Goal: Task Accomplishment & Management: Manage account settings

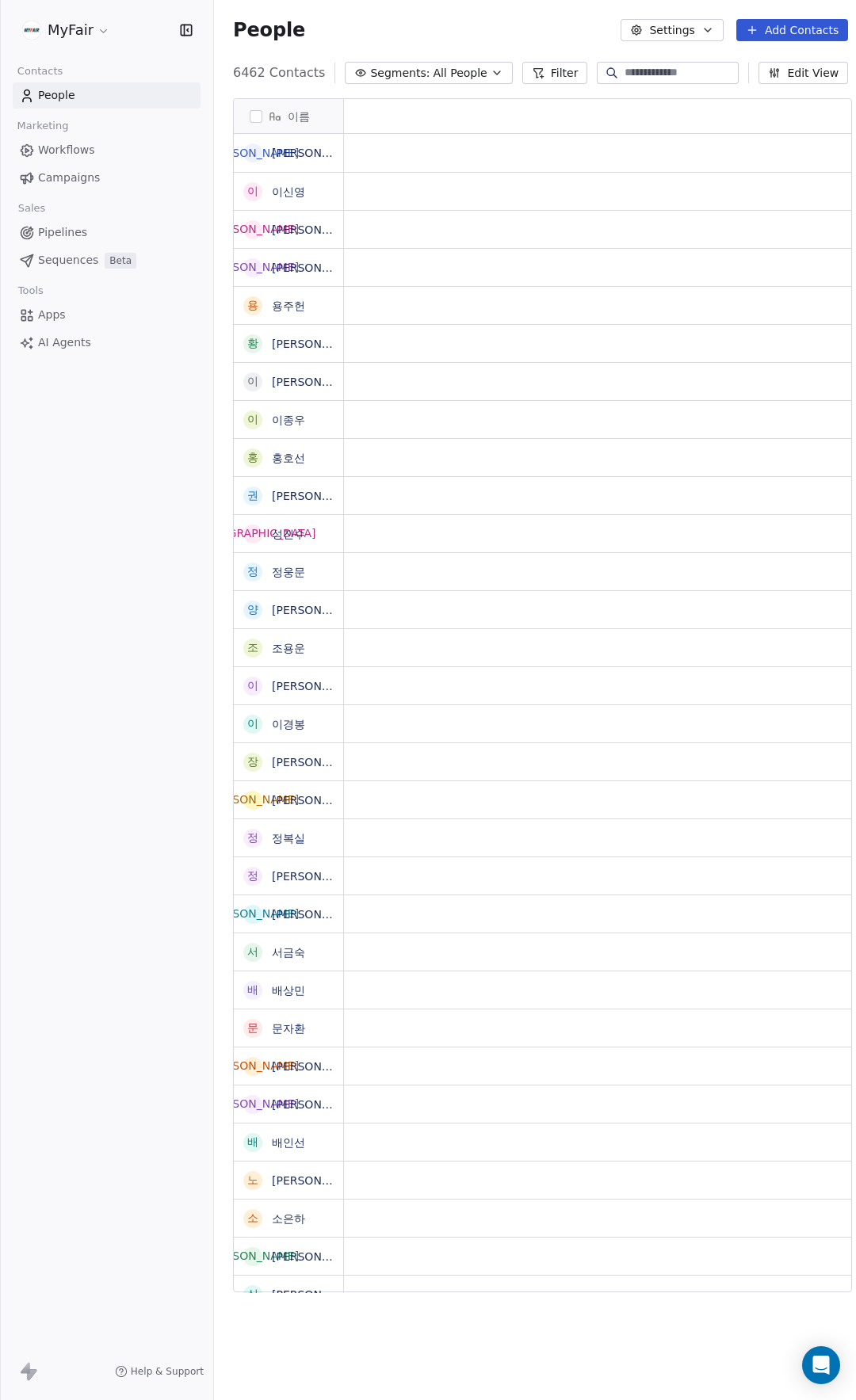
scroll to position [12, 12]
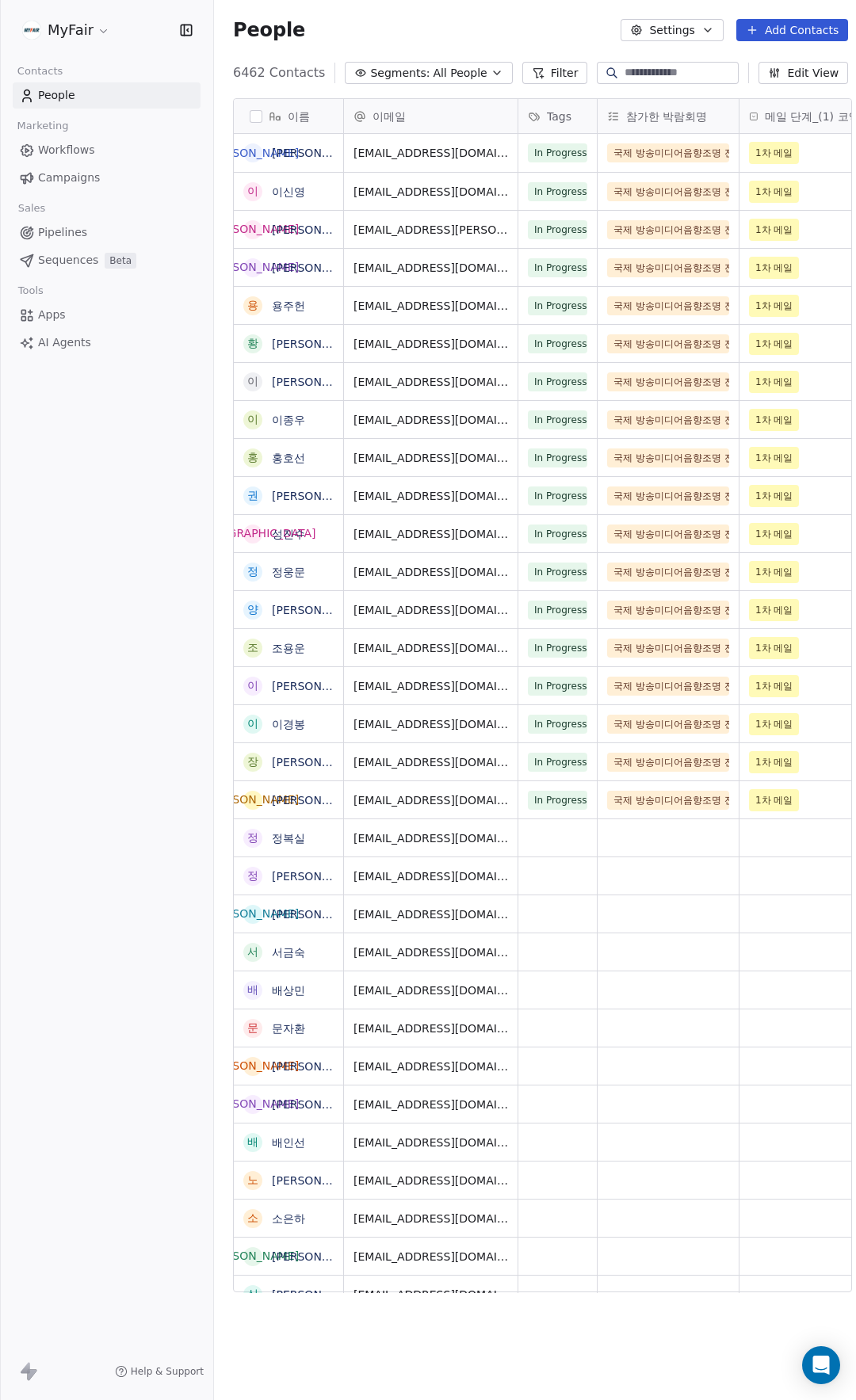
click at [74, 178] on span "Campaigns" at bounding box center [68, 179] width 62 height 17
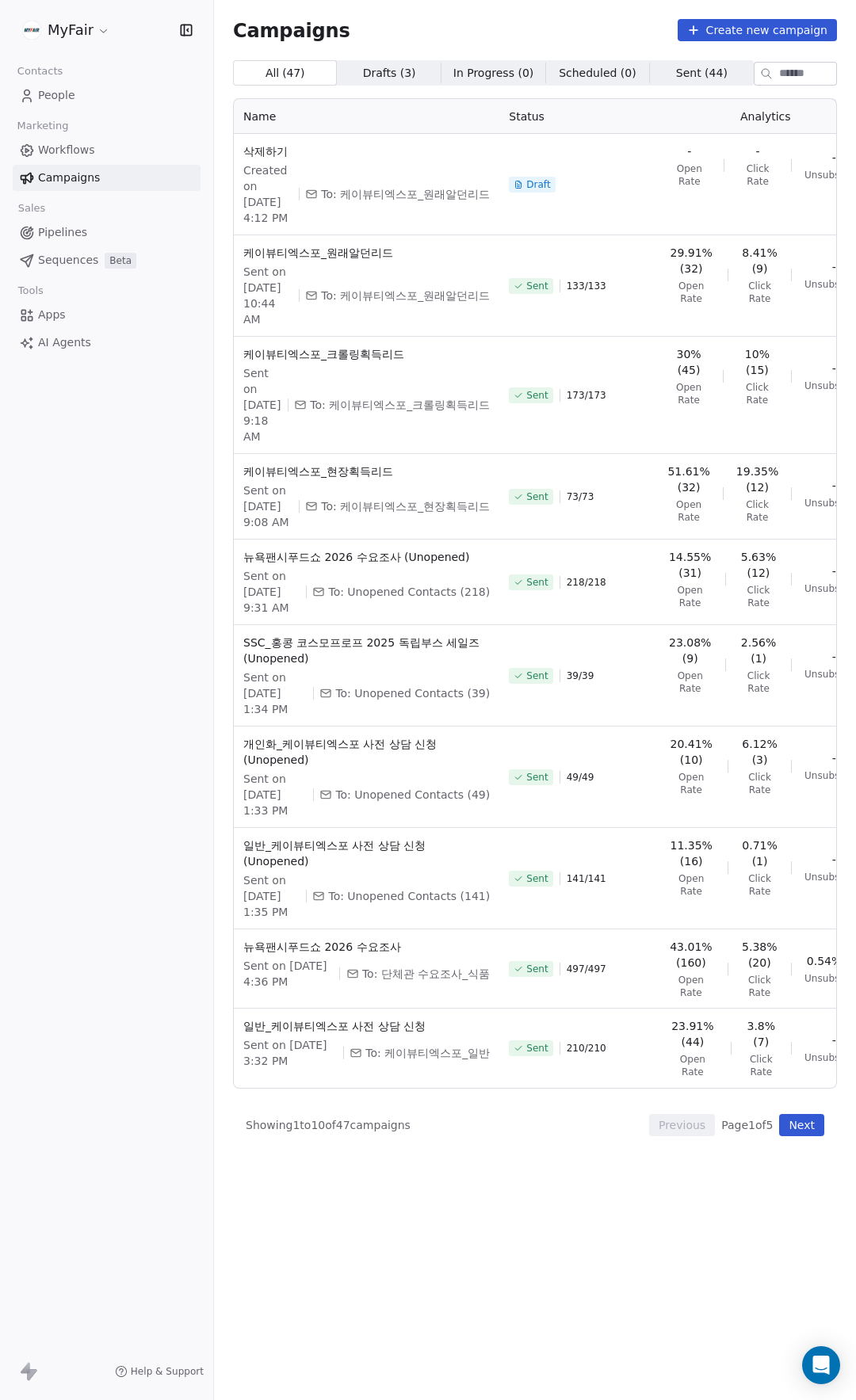
click at [71, 102] on span "People" at bounding box center [56, 96] width 37 height 17
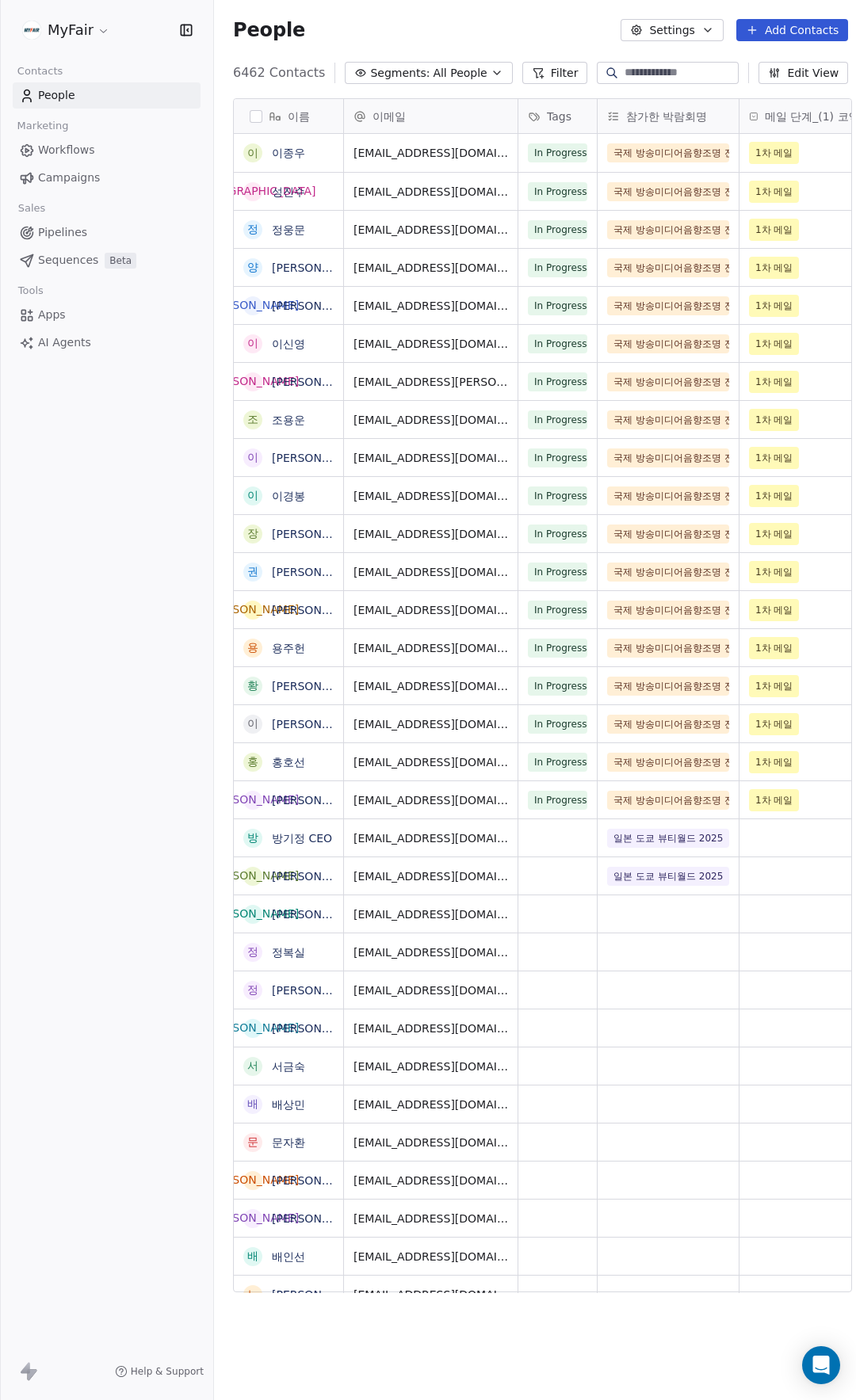
scroll to position [1220, 644]
click at [645, 80] on input at bounding box center [679, 72] width 111 height 16
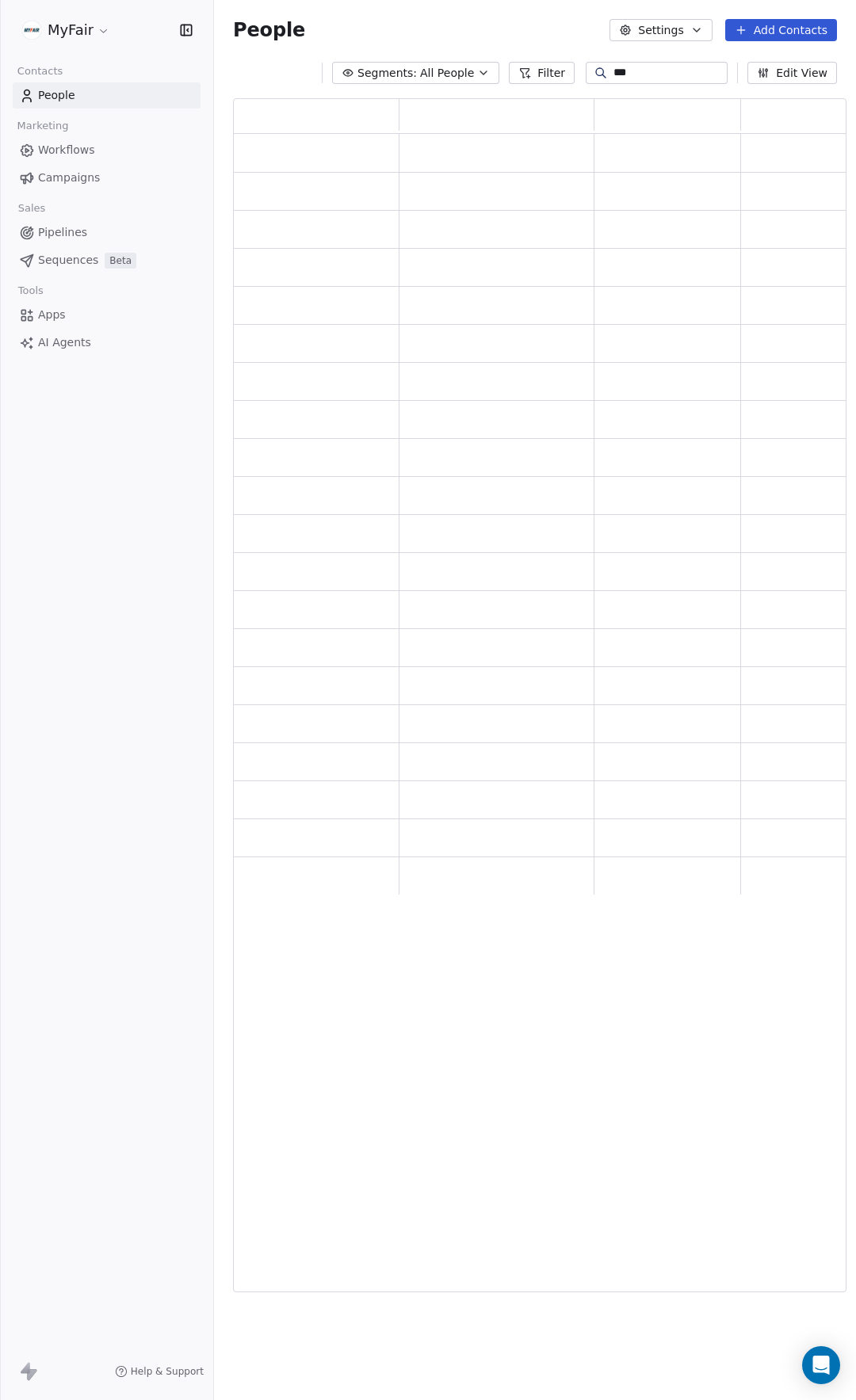
scroll to position [1182, 601]
type input "*"
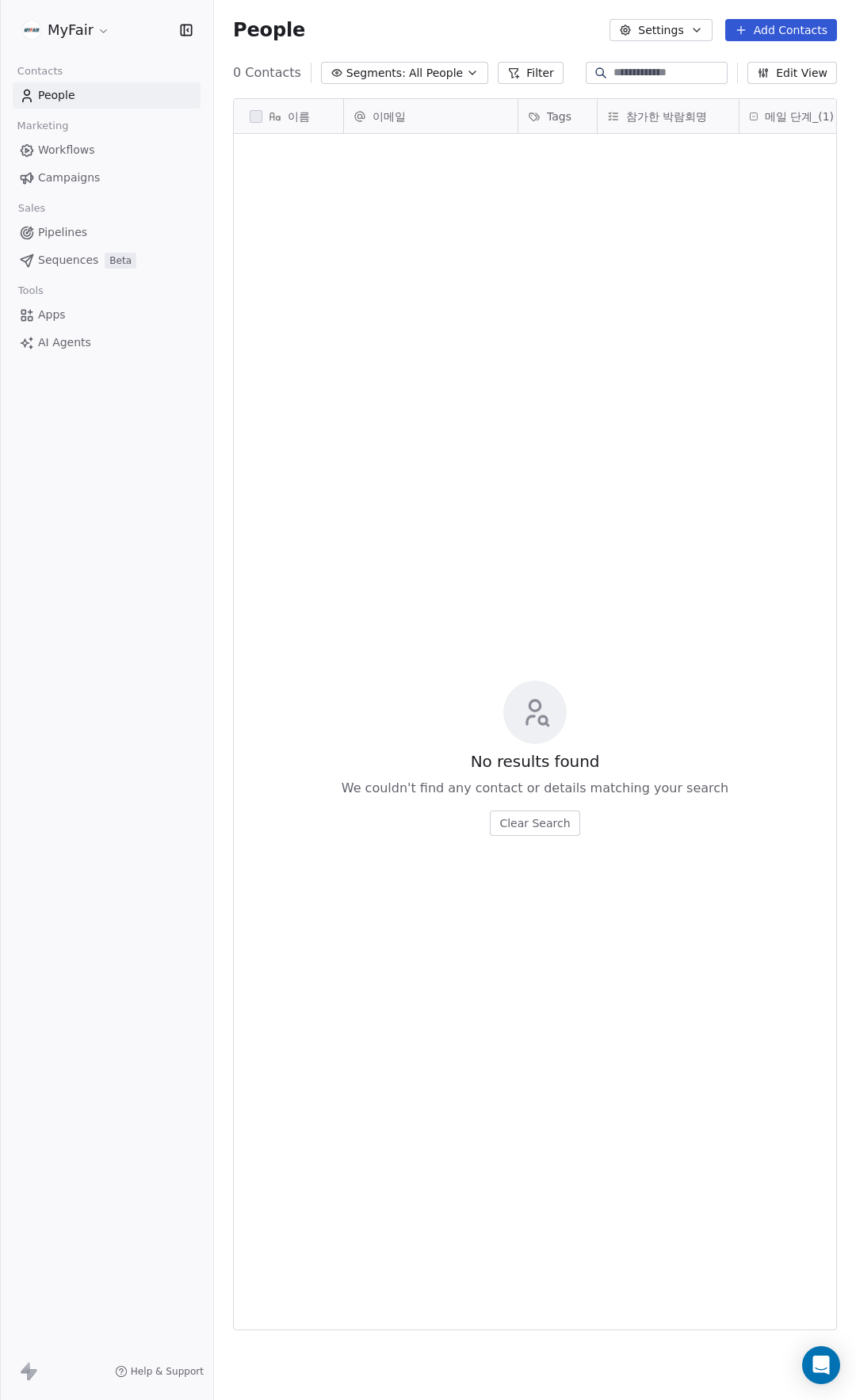
scroll to position [1220, 630]
type input "***"
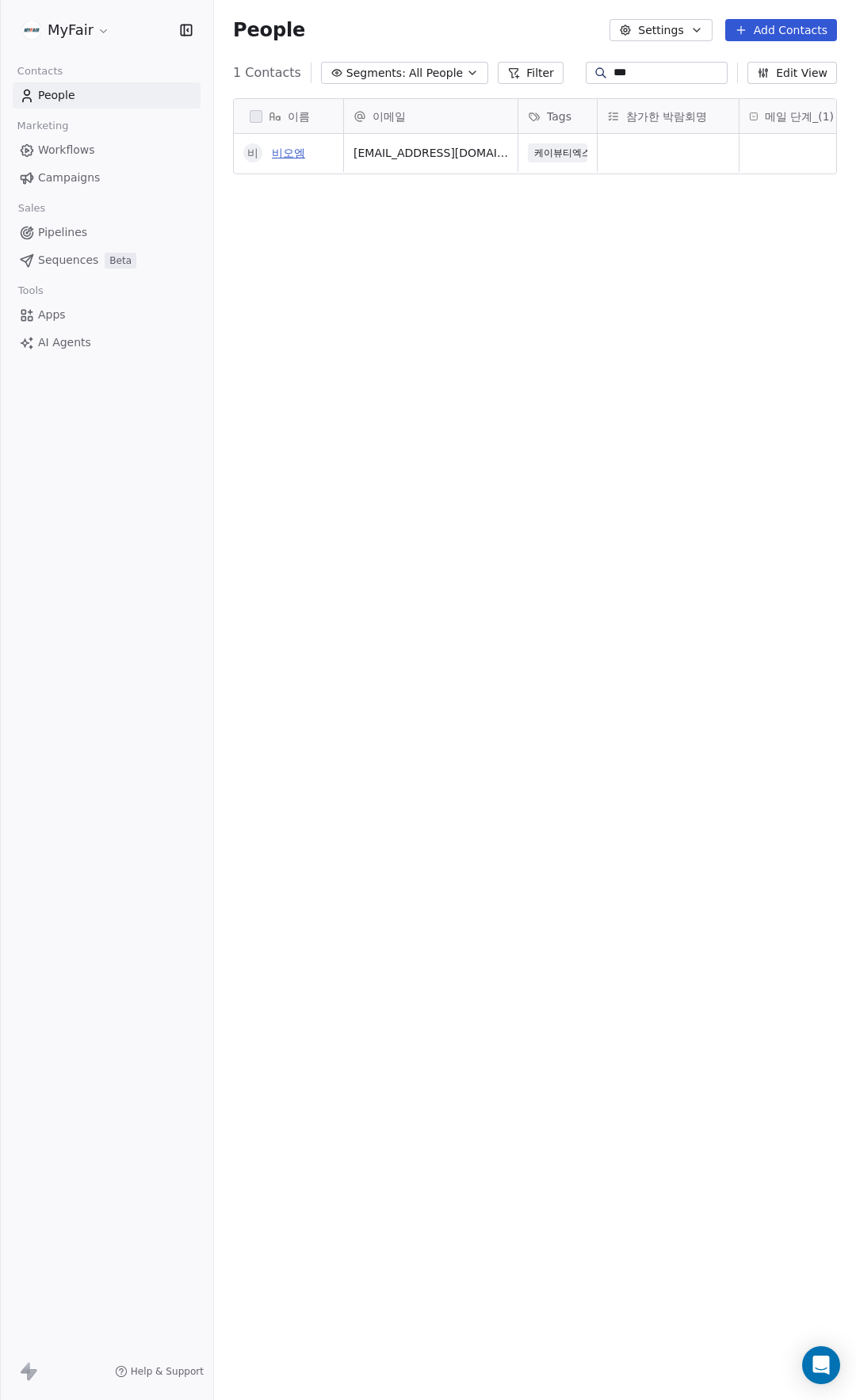
click at [301, 153] on link "비오엠" at bounding box center [288, 152] width 33 height 12
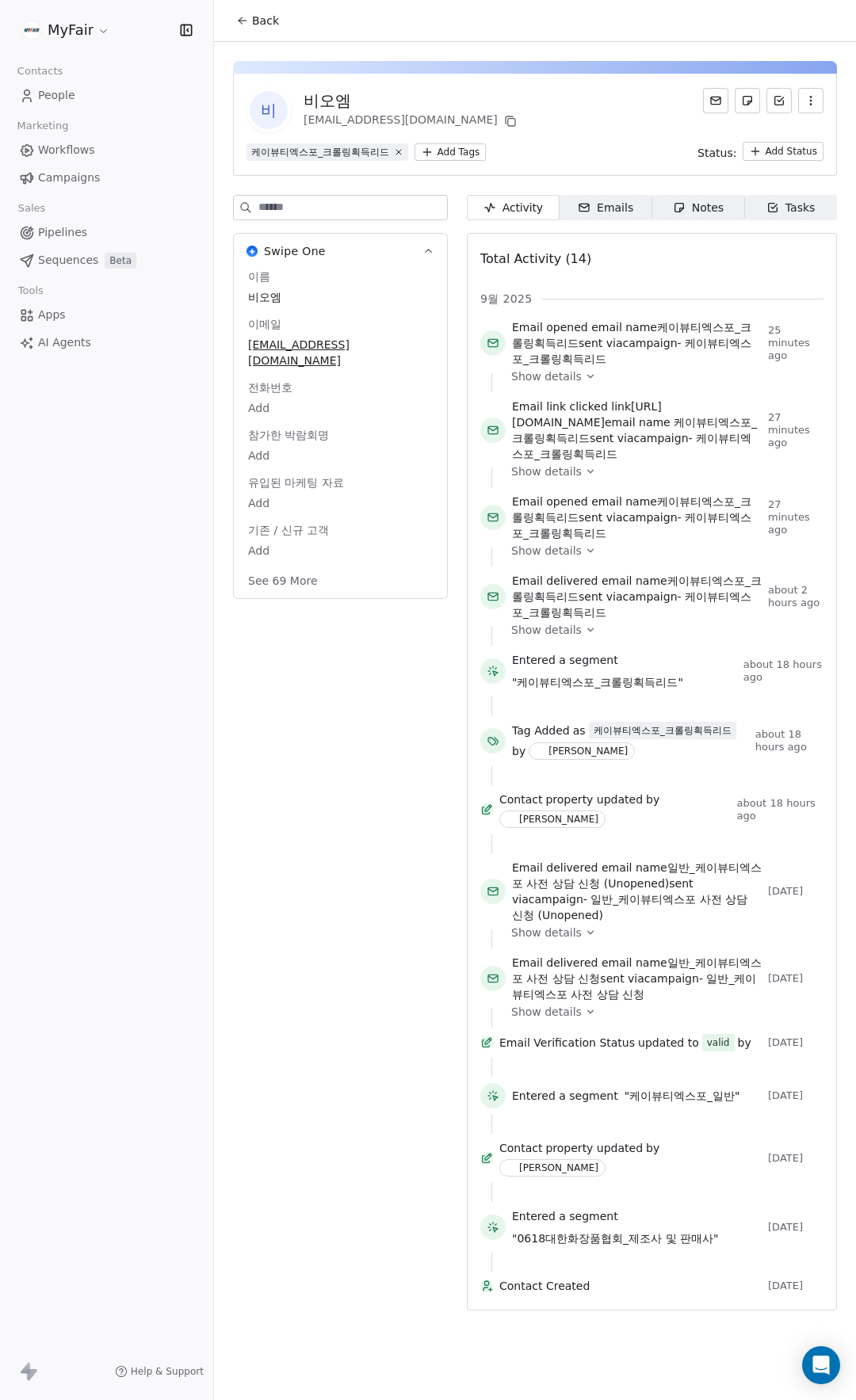
click at [328, 103] on div "비오엠" at bounding box center [412, 100] width 217 height 22
click at [816, 100] on icon "button" at bounding box center [810, 100] width 12 height 12
click at [556, 103] on div "비 비오엠 [EMAIL_ADDRESS][DOMAIN_NAME]" at bounding box center [534, 110] width 577 height 45
click at [337, 101] on div "비오엠" at bounding box center [412, 100] width 217 height 22
click at [372, 130] on div "[EMAIL_ADDRESS][DOMAIN_NAME]" at bounding box center [412, 122] width 217 height 19
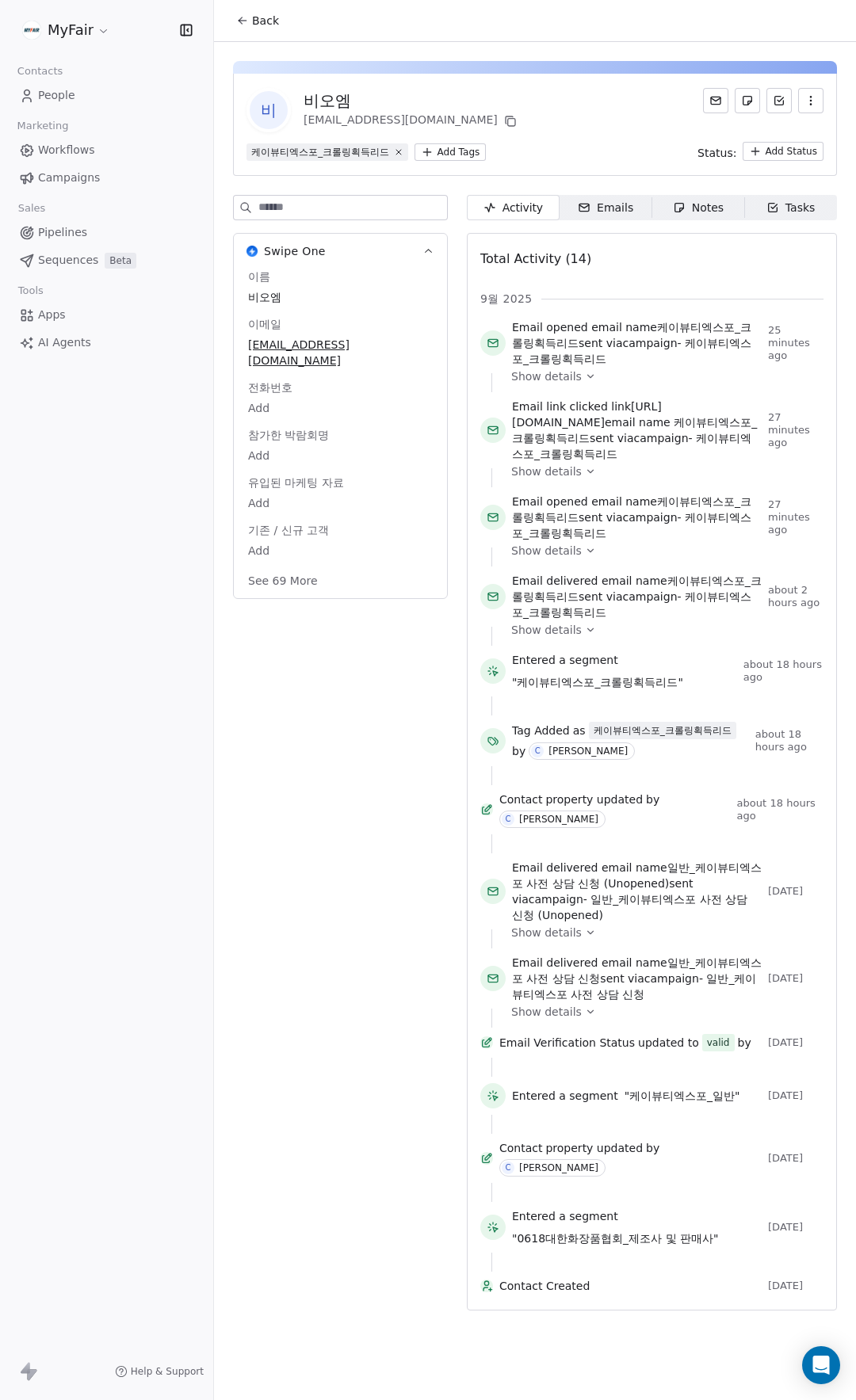
click at [324, 98] on div "비오엠" at bounding box center [412, 100] width 217 height 22
click at [268, 117] on span "비" at bounding box center [269, 110] width 38 height 38
click at [292, 155] on div "케이뷰티엑스포_크롤링획득리드" at bounding box center [319, 152] width 138 height 14
click at [271, 304] on span "비오엠" at bounding box center [340, 297] width 184 height 16
click at [297, 296] on span "비오엠" at bounding box center [340, 297] width 183 height 16
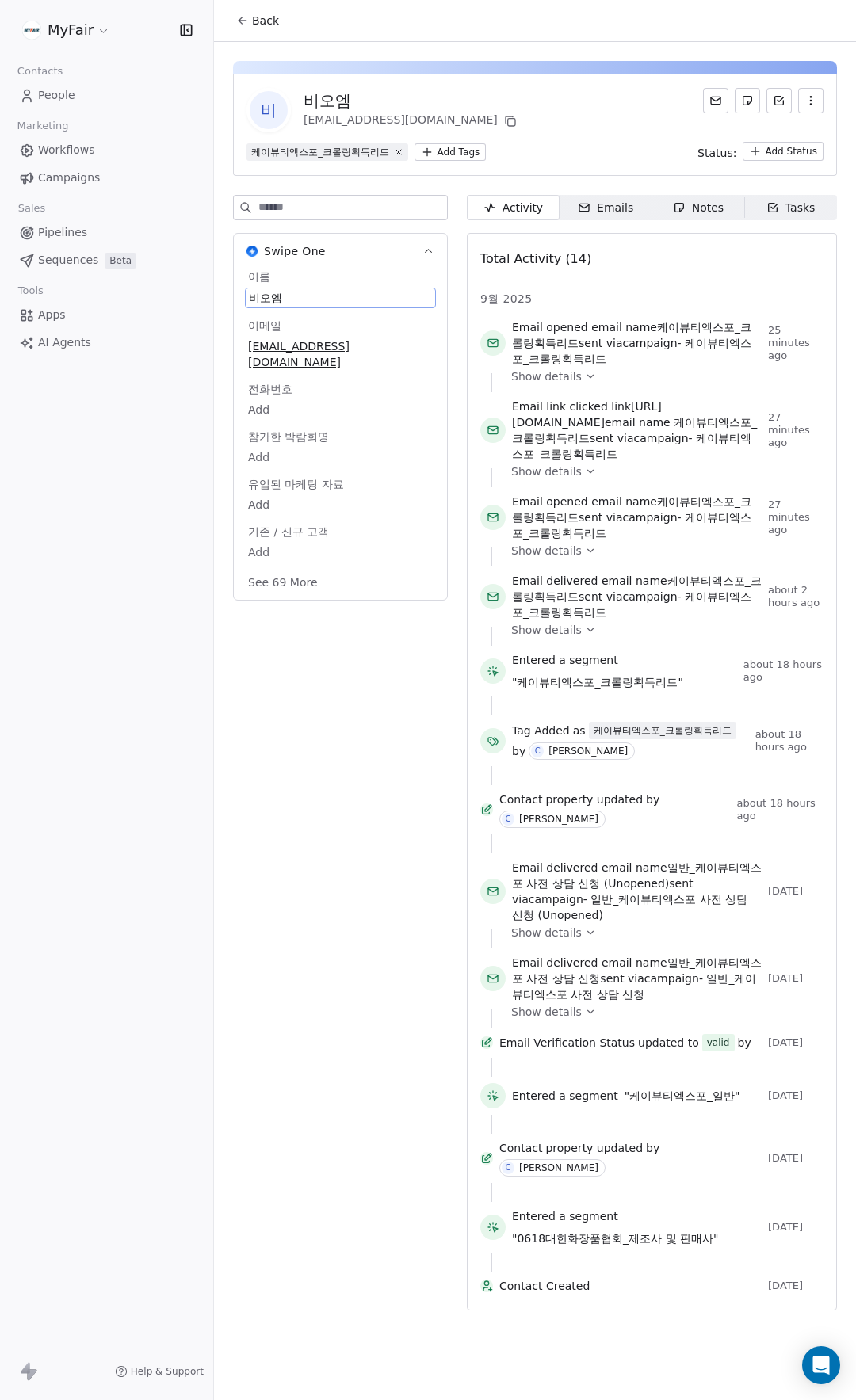
click at [302, 296] on span "비오엠" at bounding box center [340, 297] width 183 height 16
type textarea "*"
type textarea "*********"
click at [609, 66] on div at bounding box center [535, 66] width 604 height 12
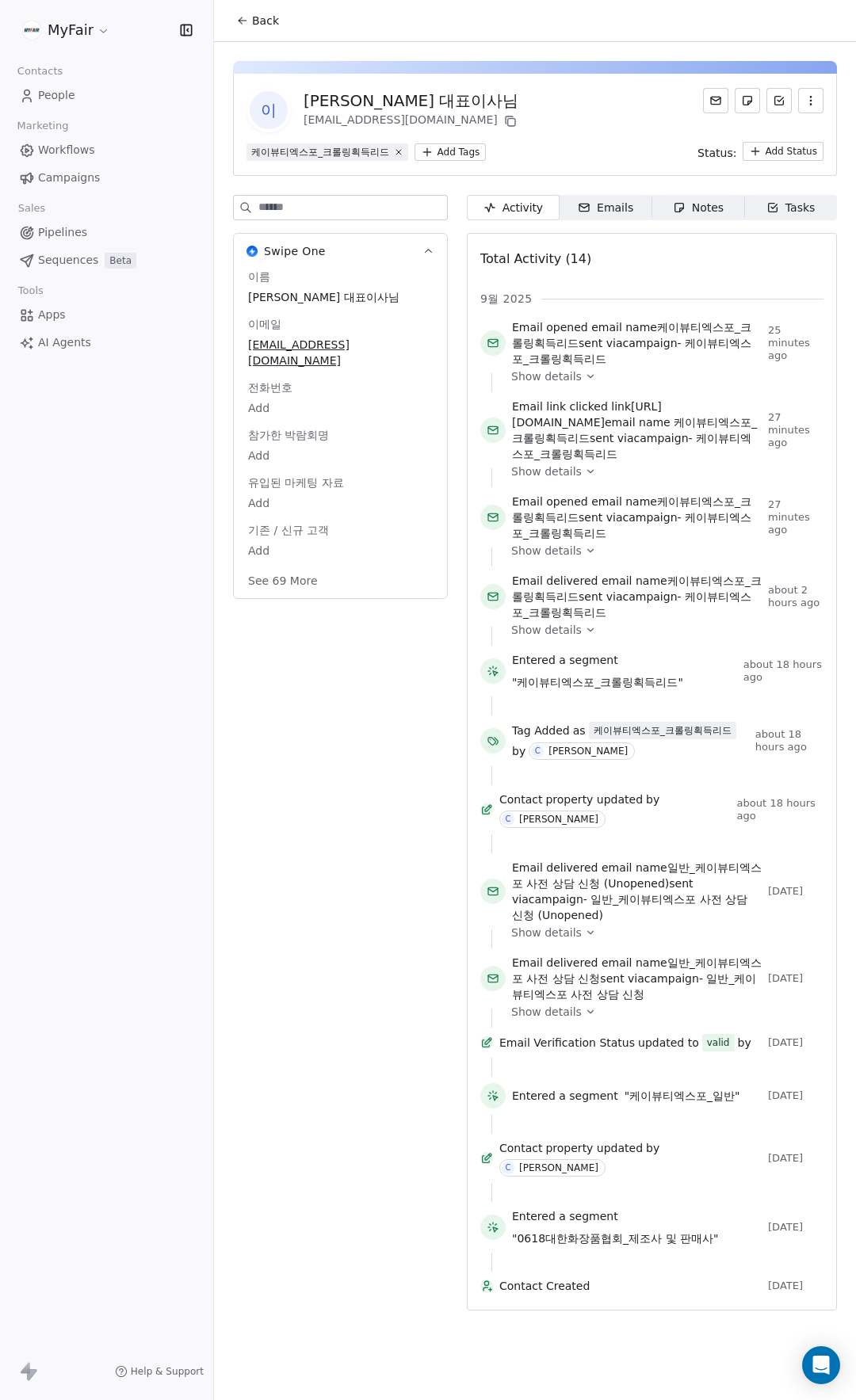
click at [253, 19] on span "Back" at bounding box center [265, 20] width 27 height 16
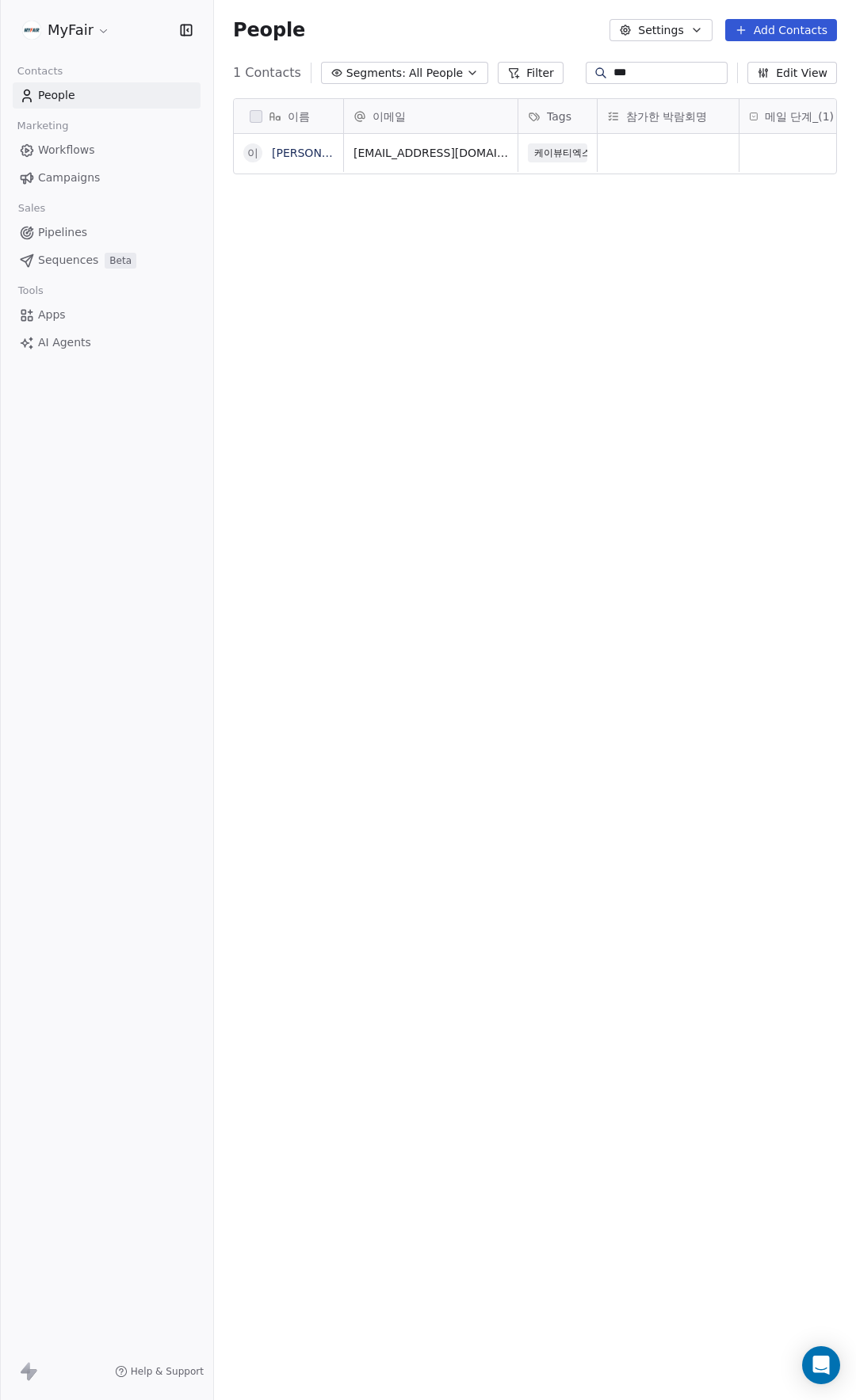
scroll to position [1220, 630]
click at [499, 24] on div "People Settings Add Contacts" at bounding box center [535, 29] width 604 height 22
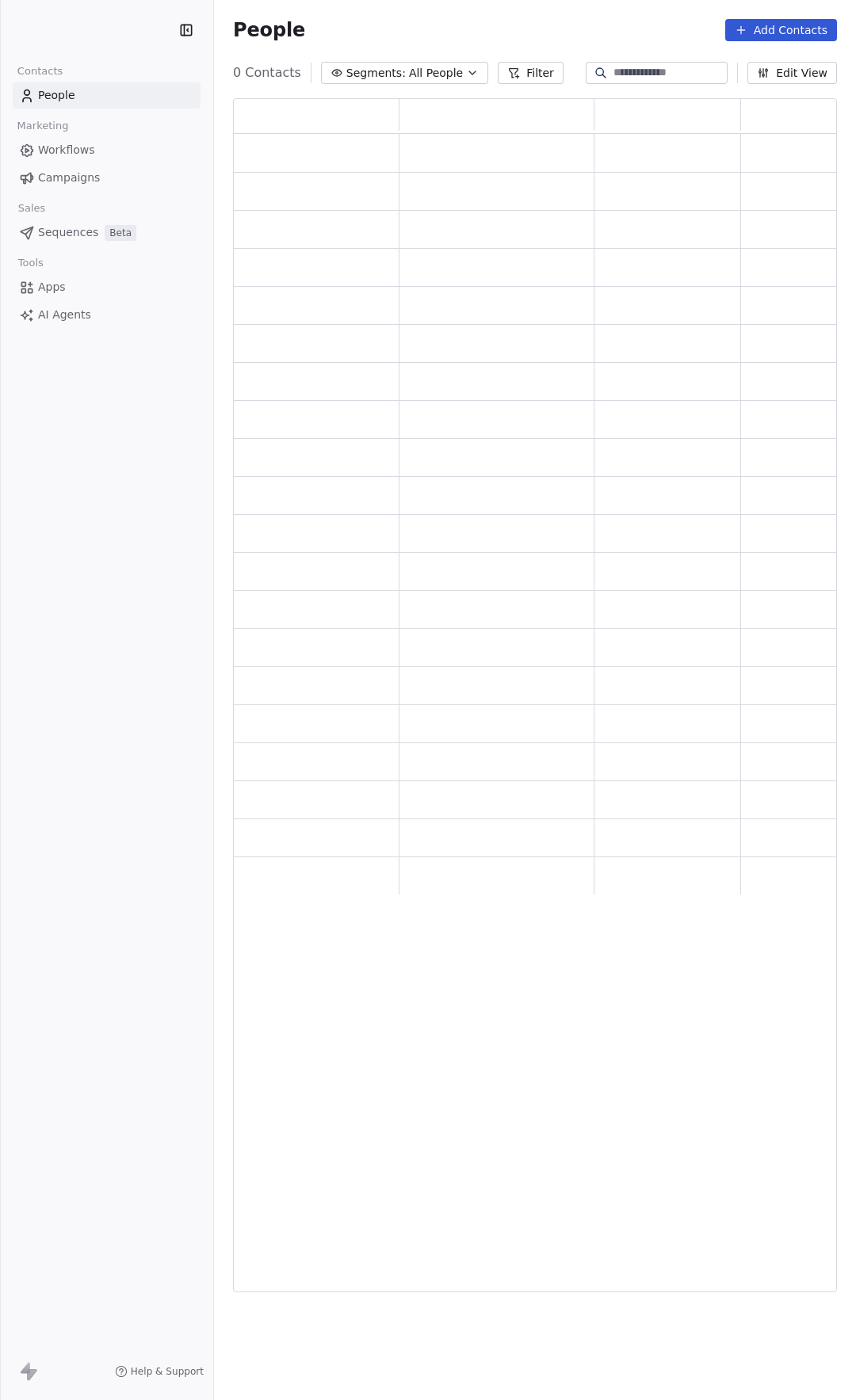
scroll to position [1182, 592]
click at [68, 175] on span "Campaigns" at bounding box center [68, 179] width 62 height 17
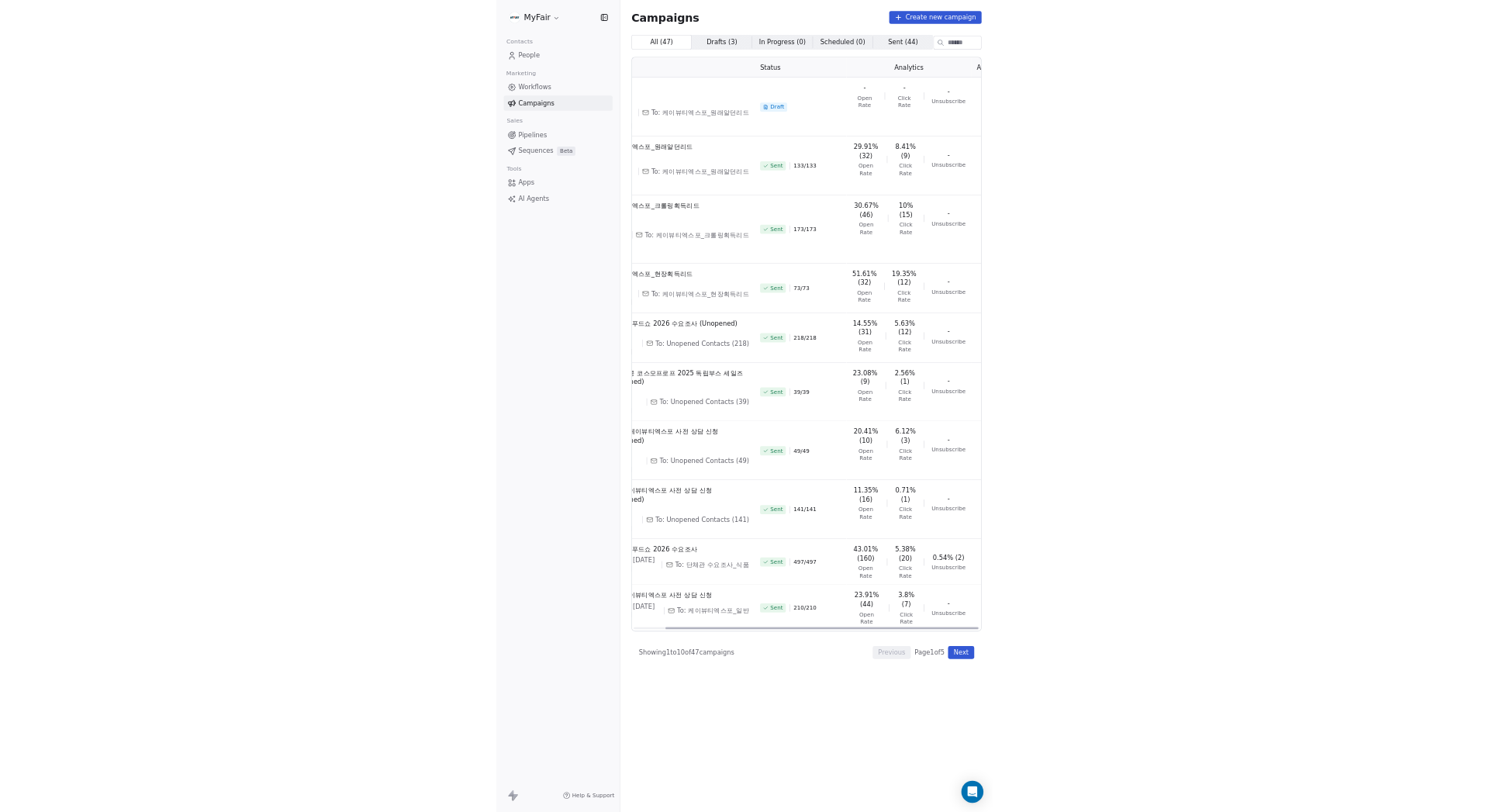
scroll to position [0, 61]
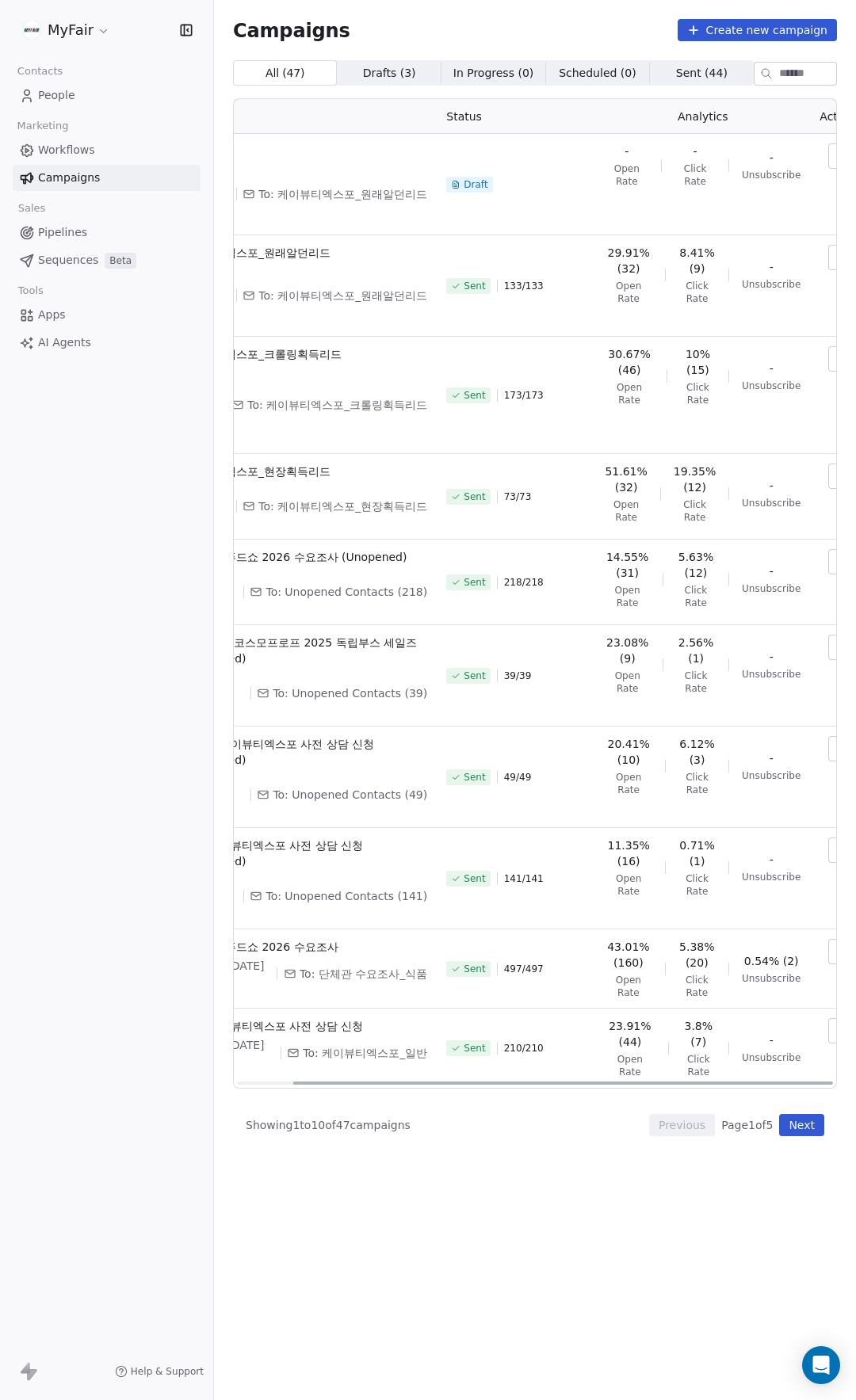
drag, startPoint x: 515, startPoint y: 1226, endPoint x: 619, endPoint y: 1221, distance: 104.1
click at [605, 1085] on div at bounding box center [563, 1083] width 540 height 3
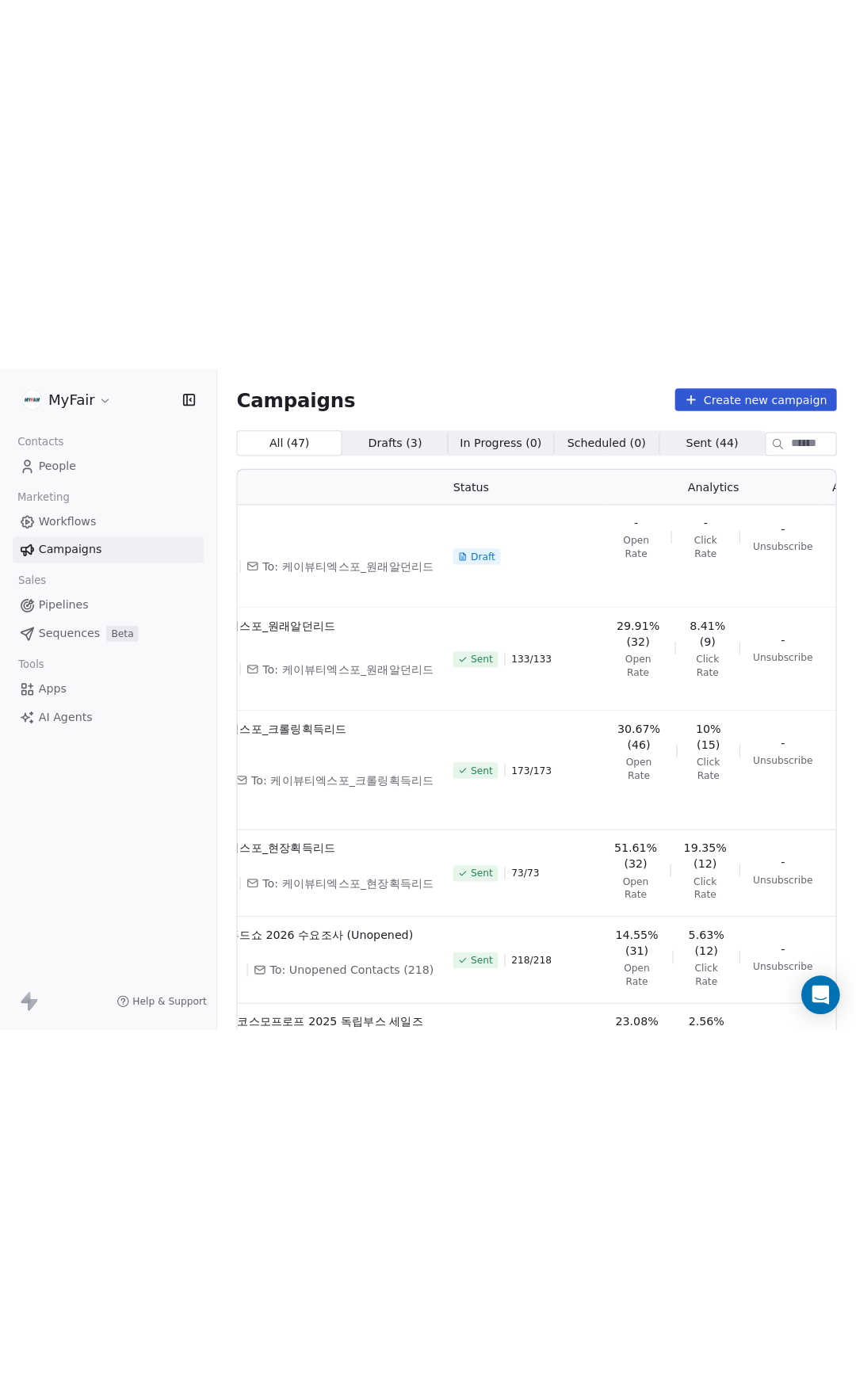
scroll to position [0, 0]
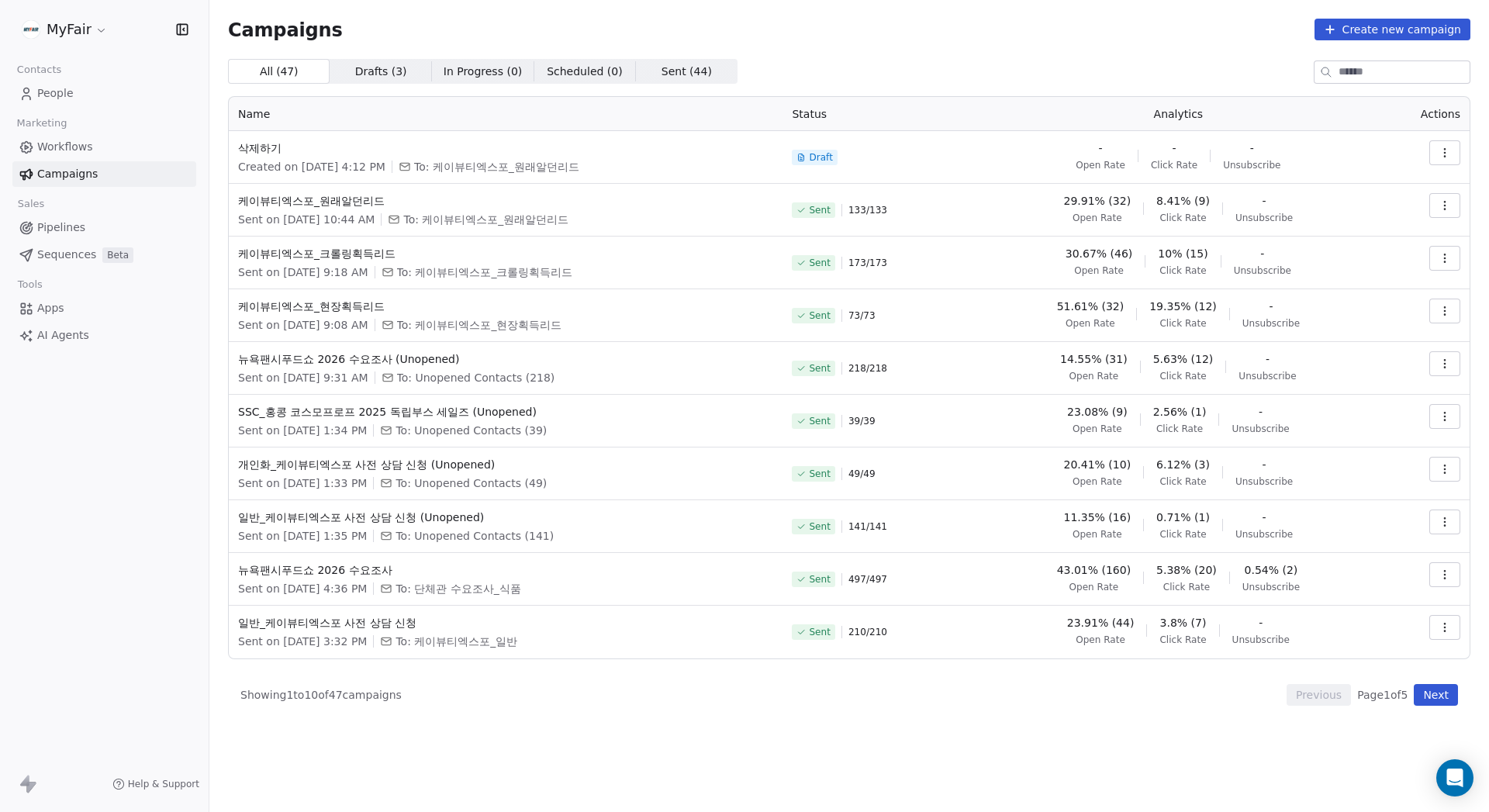
click at [837, 307] on icon "button" at bounding box center [1444, 310] width 12 height 12
click at [837, 400] on span "Resend to Unopened" at bounding box center [1386, 395] width 129 height 19
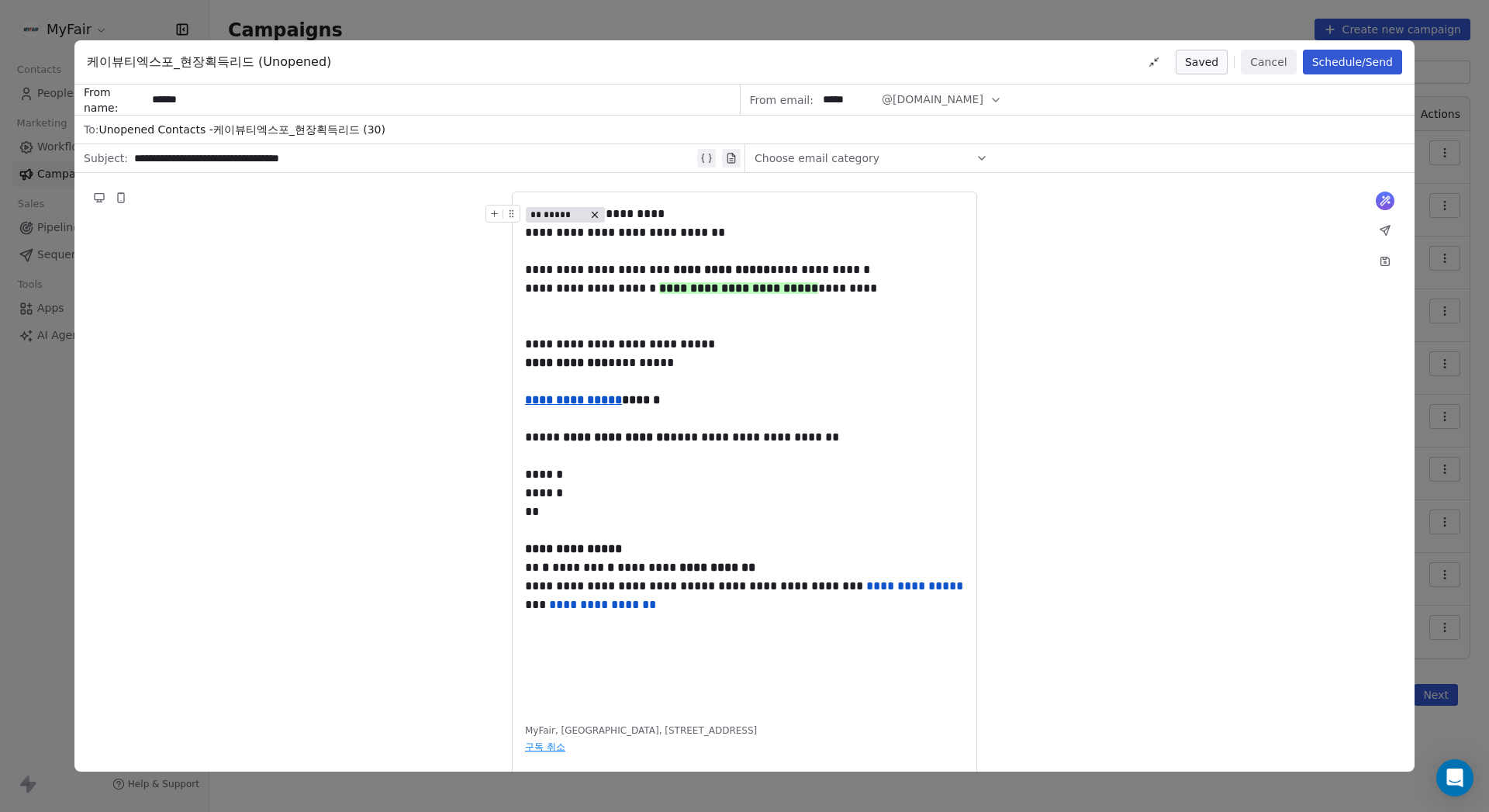
click at [837, 63] on button "Schedule/Send" at bounding box center [1352, 61] width 99 height 25
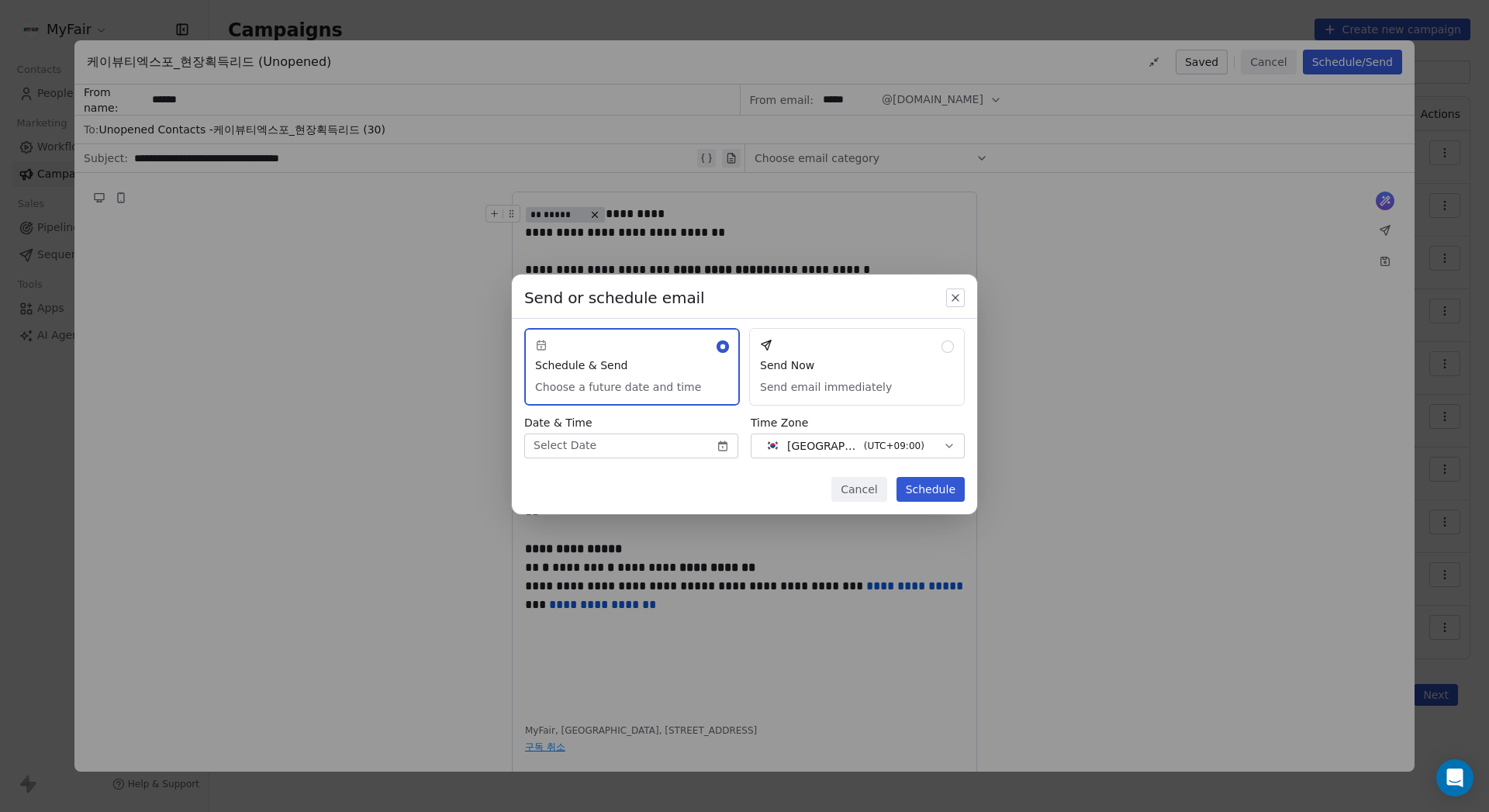
click at [674, 449] on body "MyFair Contacts People Marketing Workflows Campaigns Sales Pipelines Sequences …" at bounding box center [744, 406] width 1489 height 812
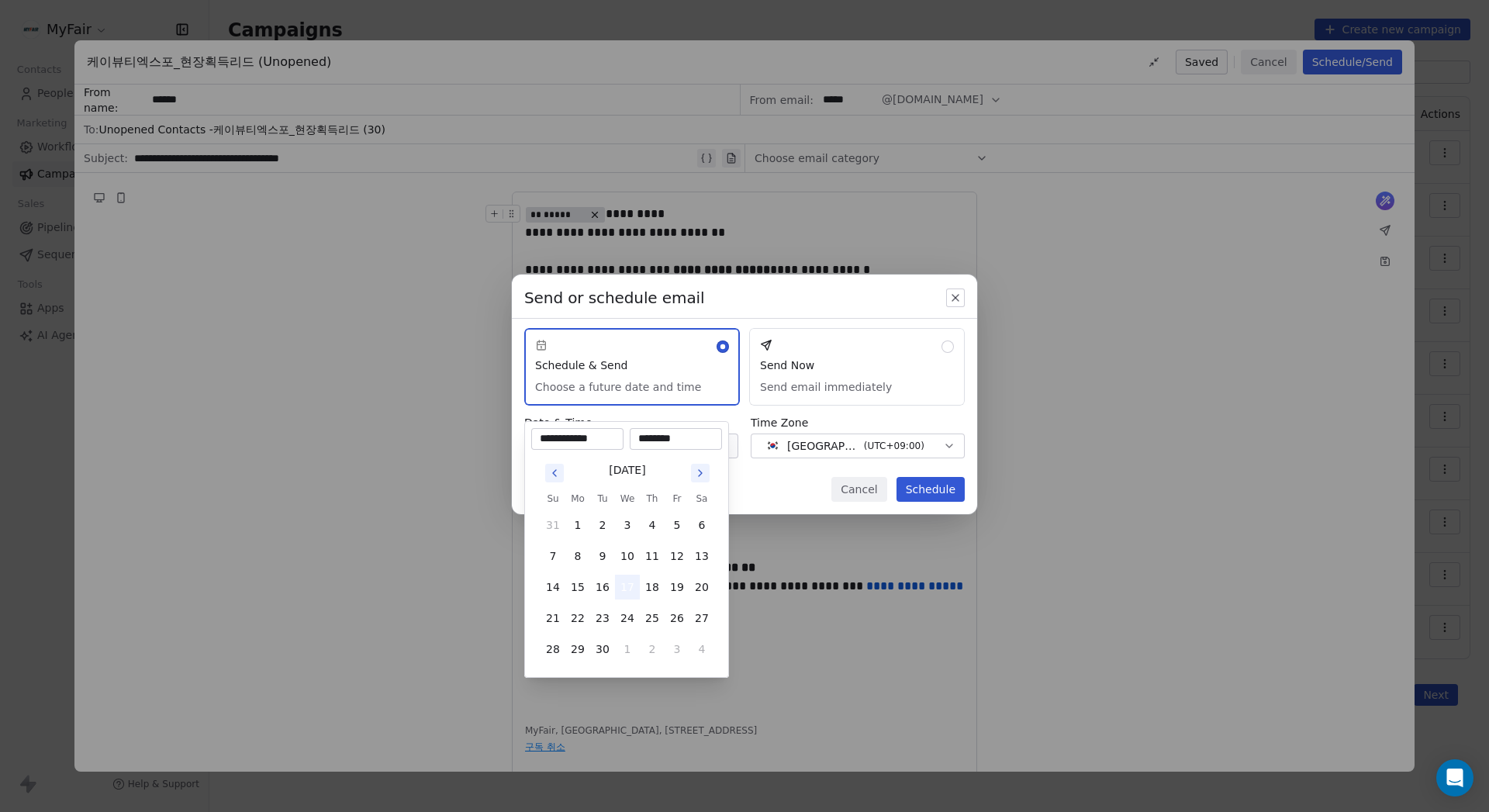
click at [625, 583] on button "17" at bounding box center [627, 586] width 25 height 25
click at [649, 441] on input "********" at bounding box center [676, 439] width 86 height 16
click at [659, 434] on input "********" at bounding box center [676, 439] width 86 height 16
type input "********"
click at [774, 499] on div "Send or schedule email Schedule & Send Choose a future date and time Send Now S…" at bounding box center [744, 406] width 1489 height 313
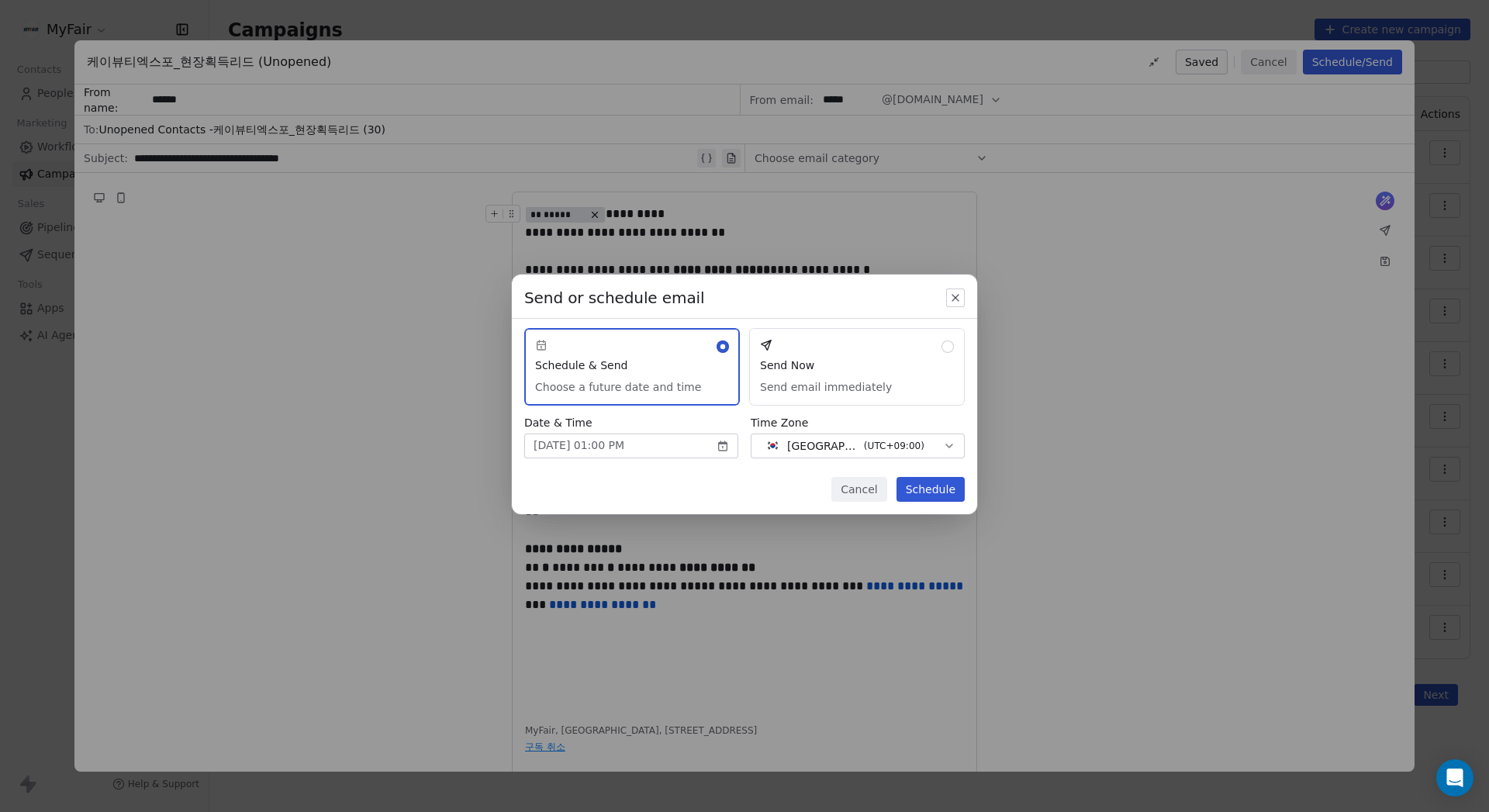
click at [837, 482] on button "Schedule" at bounding box center [929, 489] width 68 height 25
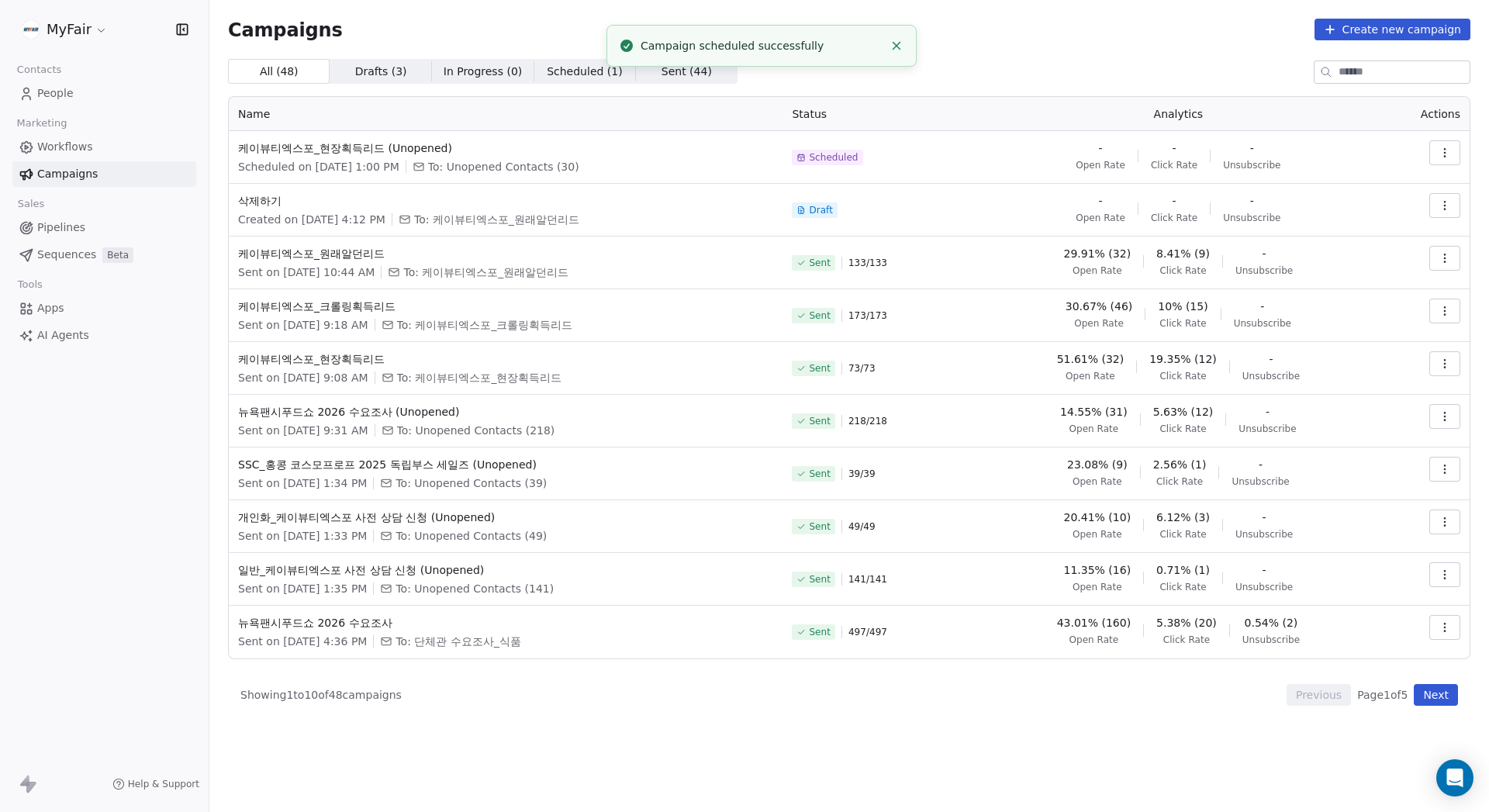
click at [837, 308] on icon "button" at bounding box center [1444, 310] width 12 height 12
click at [837, 392] on span "Resend to Unopened" at bounding box center [1386, 395] width 129 height 19
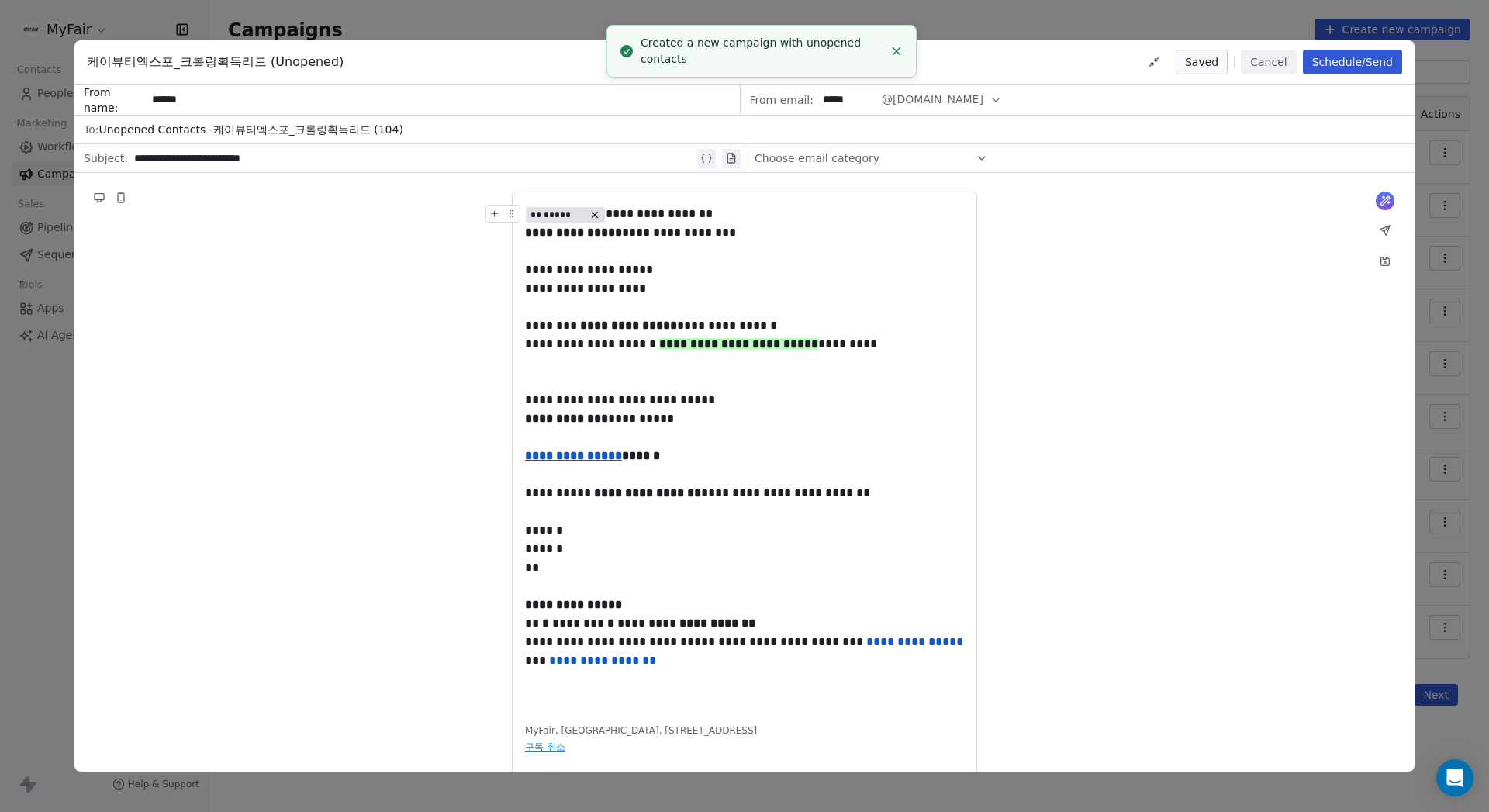
click at [837, 54] on button "Schedule/Send" at bounding box center [1352, 61] width 99 height 25
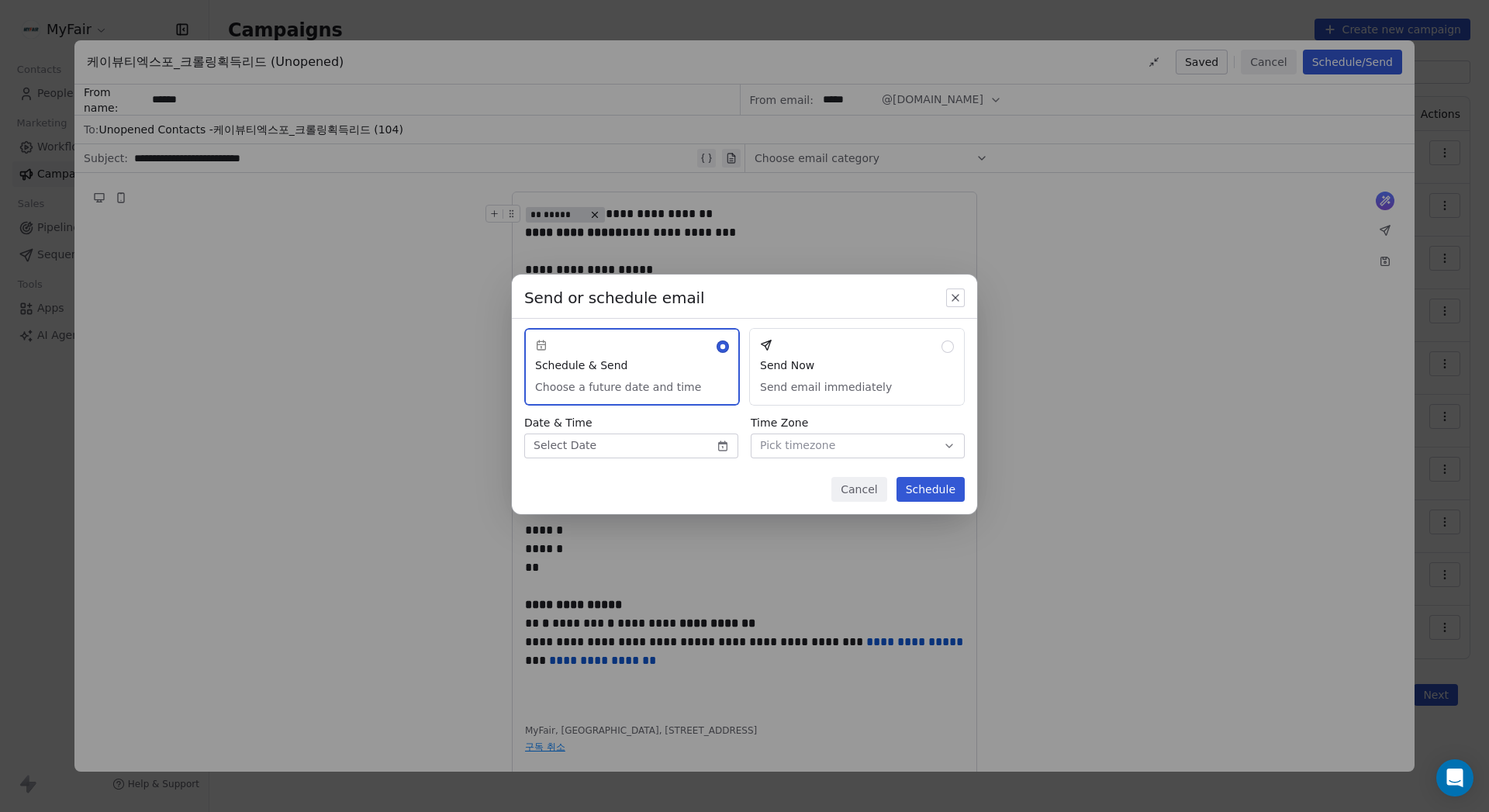
click at [629, 441] on body "MyFair Contacts People Marketing Workflows Campaigns Sales Pipelines Sequences …" at bounding box center [744, 406] width 1489 height 812
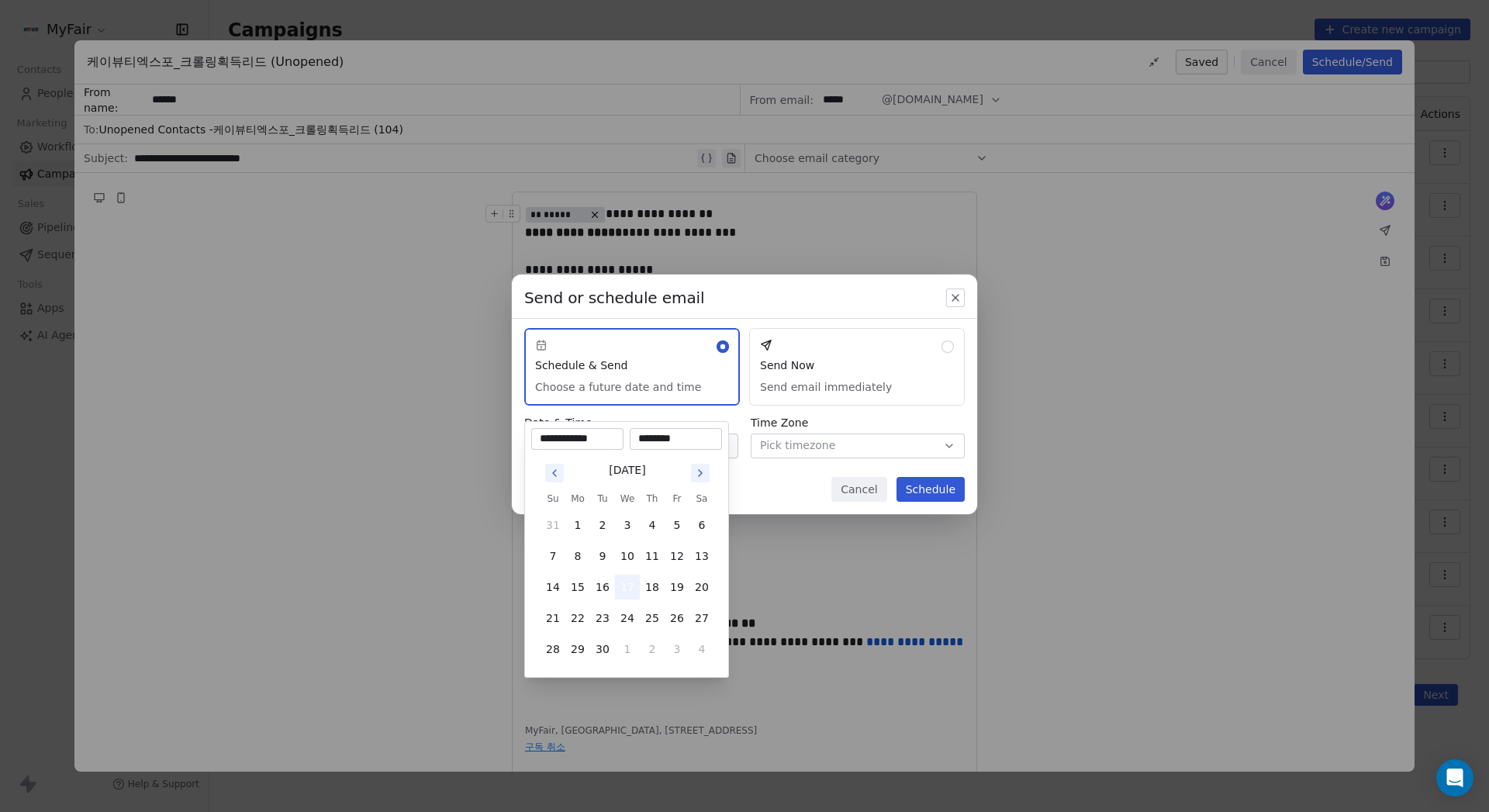
click at [631, 579] on button "17" at bounding box center [627, 586] width 25 height 25
click at [639, 445] on input "********" at bounding box center [676, 439] width 86 height 16
click at [650, 444] on input "********" at bounding box center [676, 439] width 86 height 16
type input "********"
click at [837, 489] on div "Send or schedule email Schedule & Send Choose a future date and time Send Now S…" at bounding box center [744, 406] width 1489 height 313
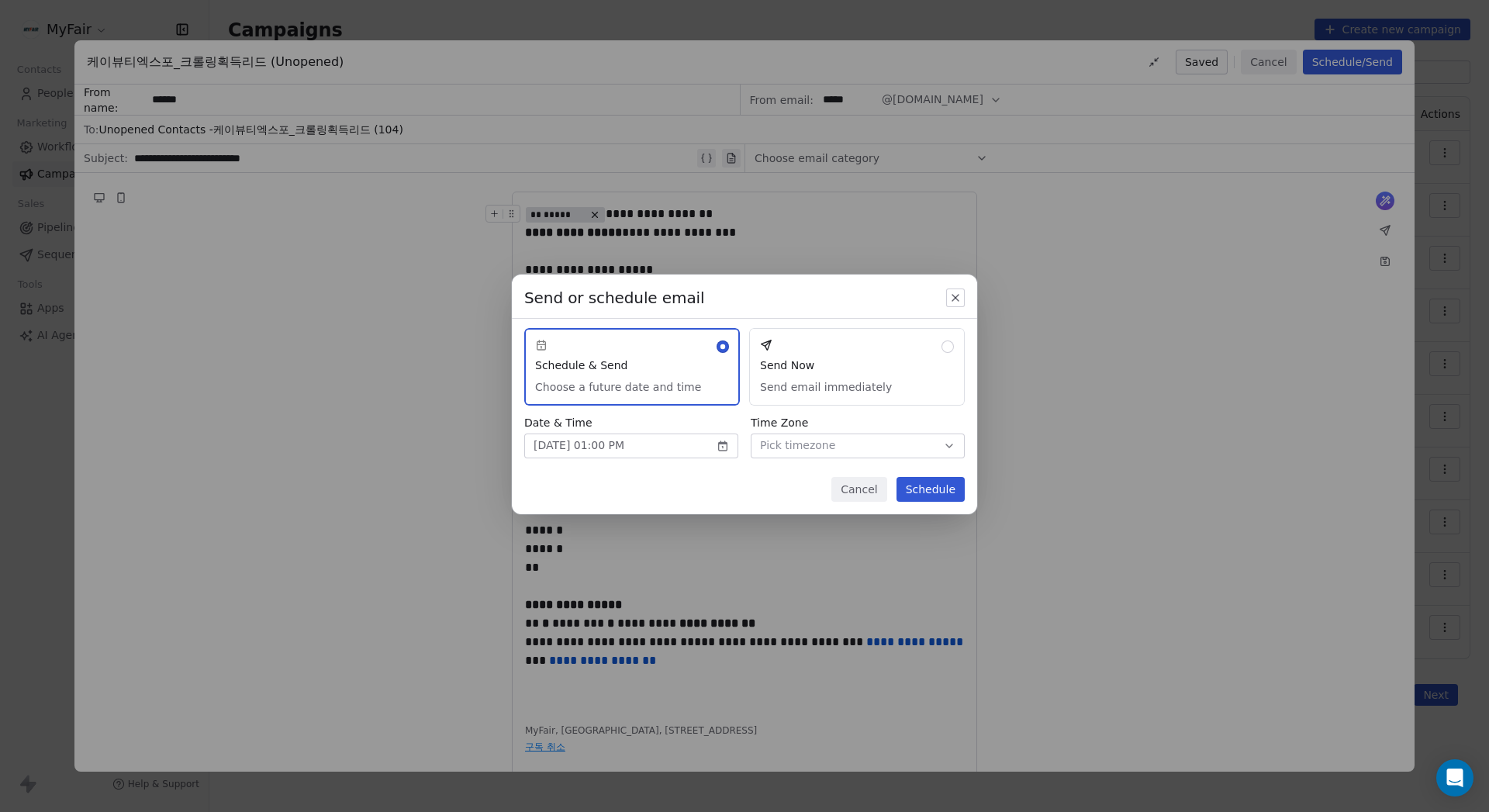
click at [837, 449] on button "Pick timezone" at bounding box center [858, 445] width 214 height 25
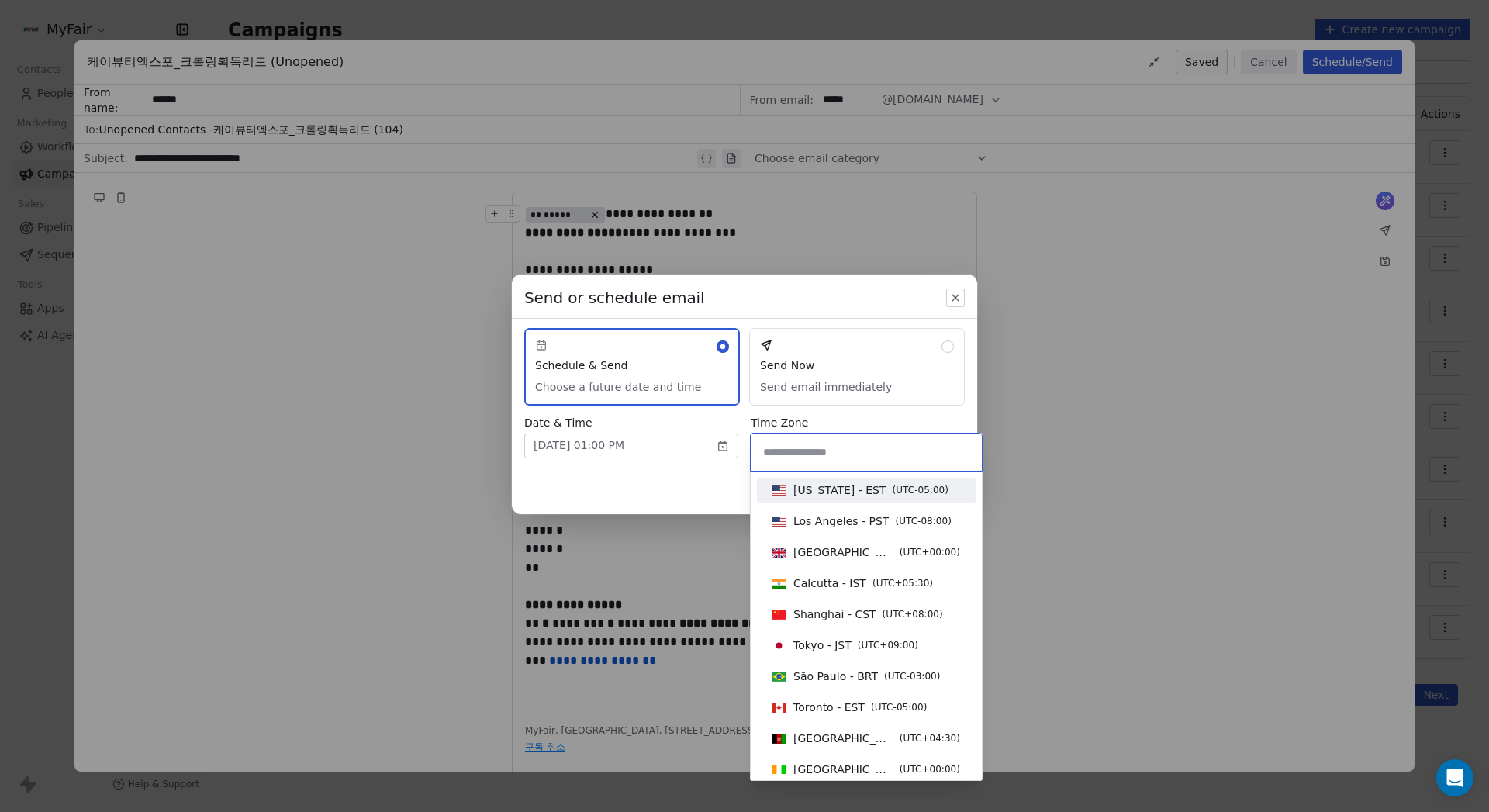
click at [837, 461] on div at bounding box center [866, 452] width 231 height 37
click at [837, 459] on input at bounding box center [866, 452] width 213 height 17
click at [837, 453] on input at bounding box center [866, 452] width 213 height 17
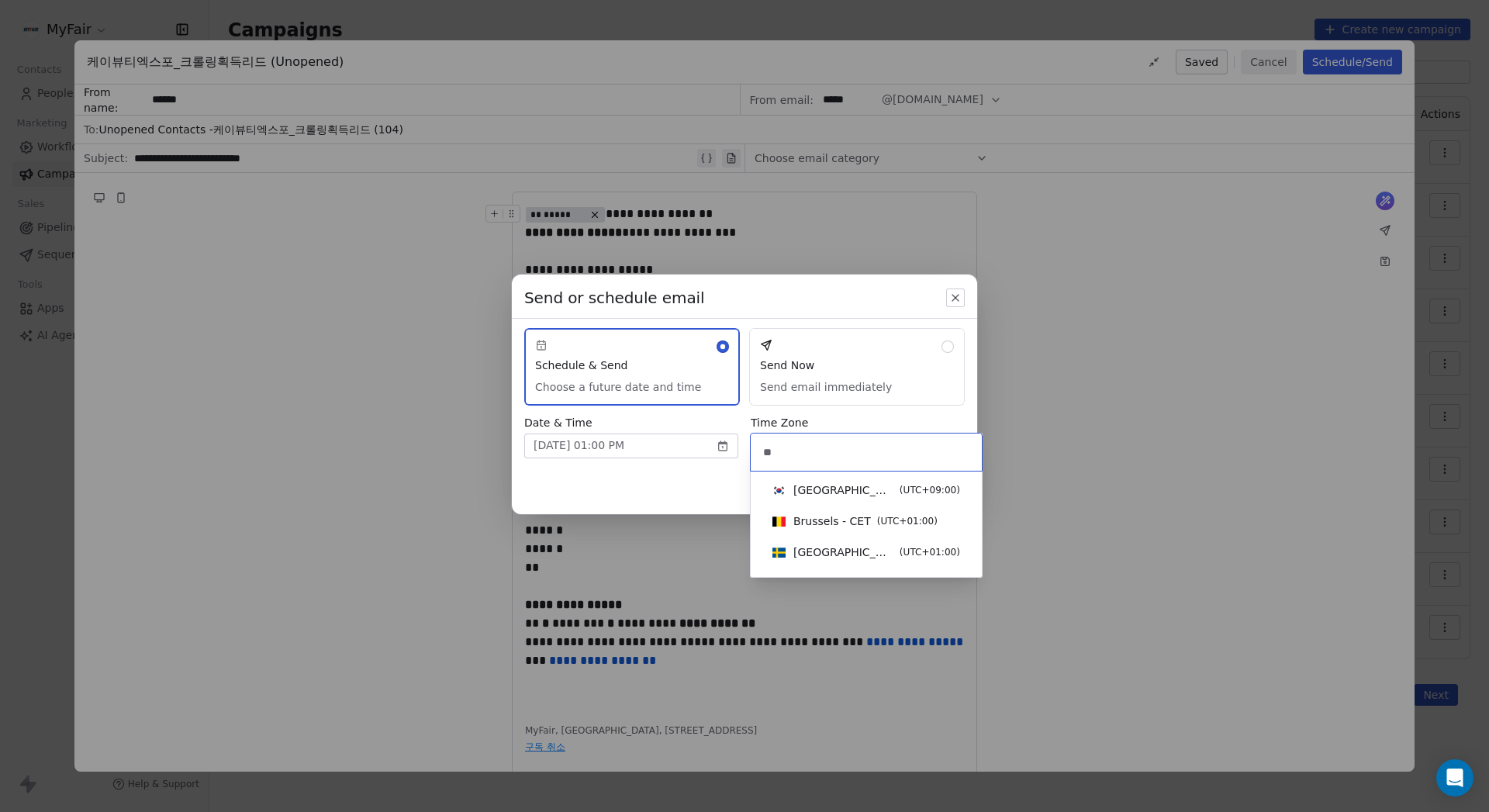
type input "**"
click at [837, 494] on span "( UTC+09:00 )" at bounding box center [929, 490] width 60 height 14
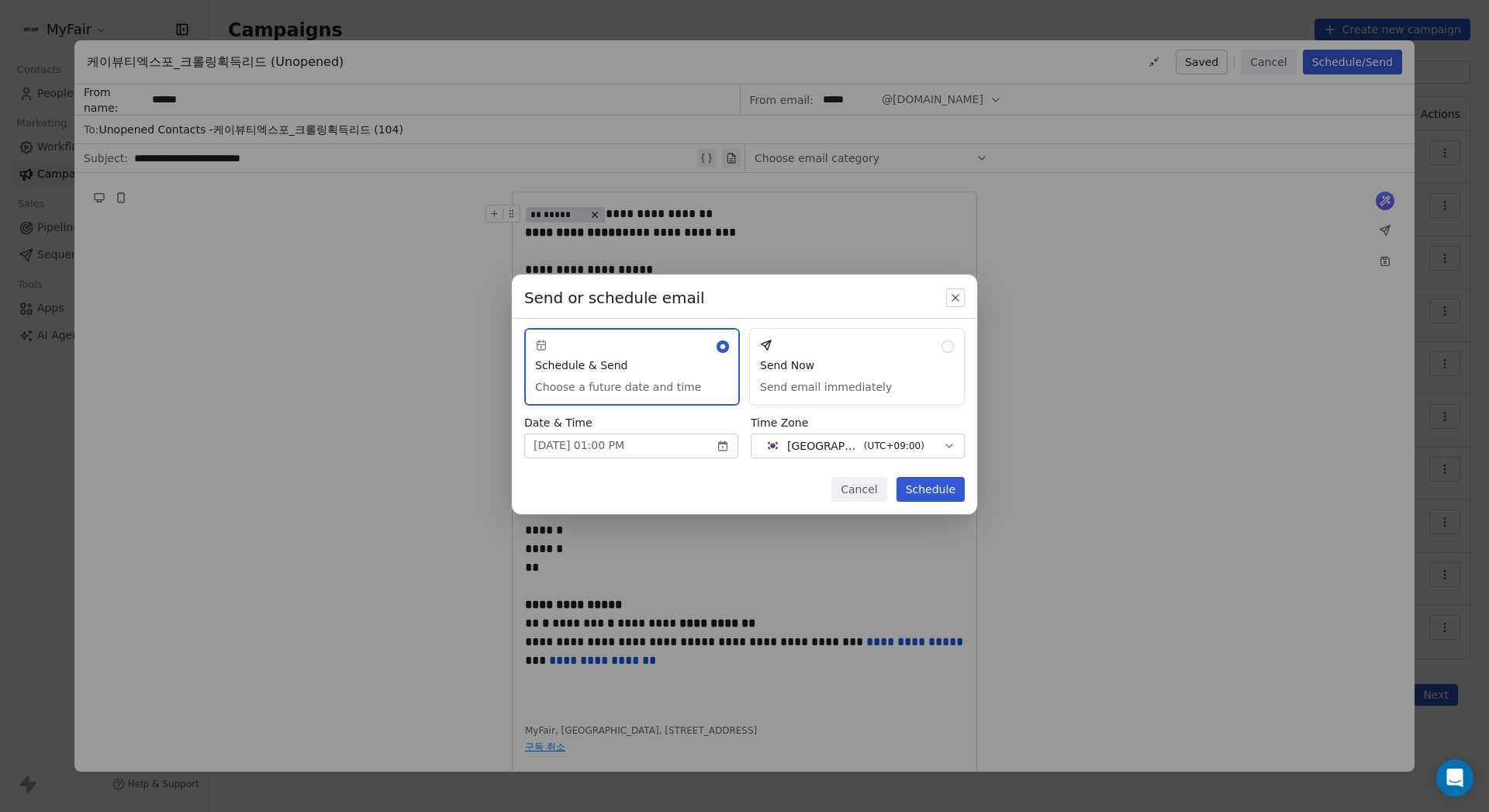
click at [837, 491] on button "Schedule" at bounding box center [929, 489] width 68 height 25
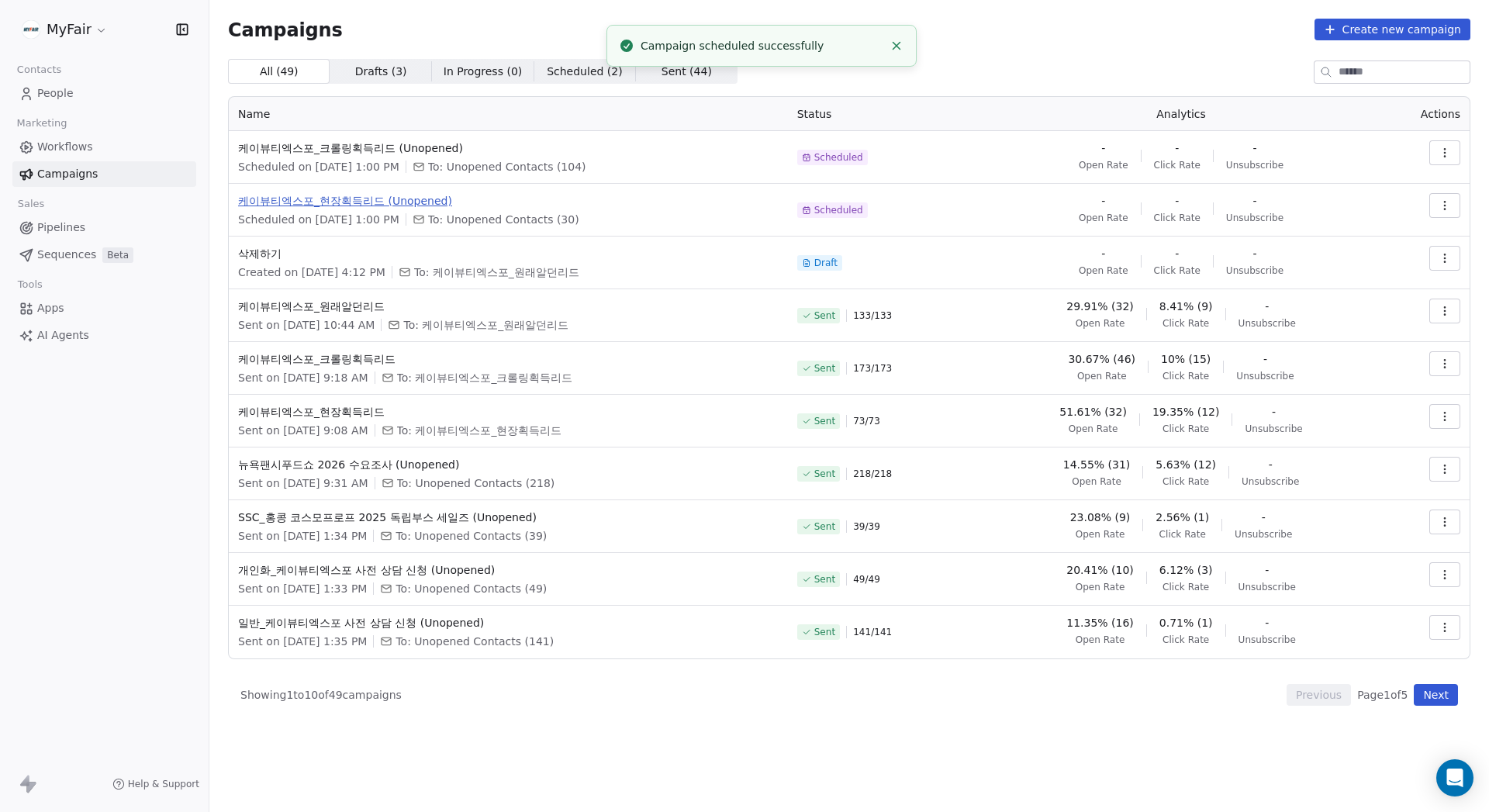
click at [523, 200] on span "케이뷰티엑스포_현장획득리드 (Unopened)" at bounding box center [508, 201] width 541 height 16
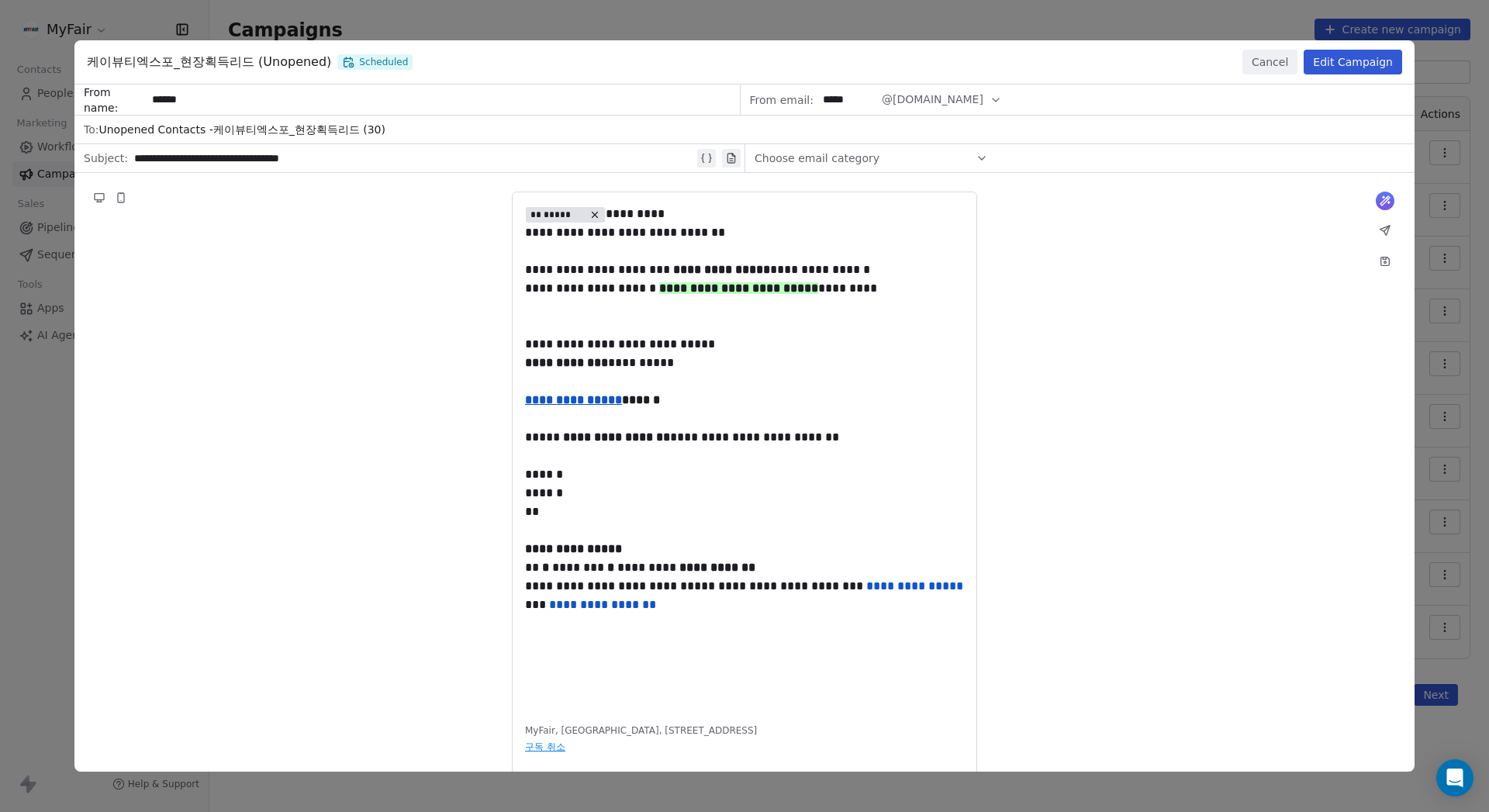
click at [837, 63] on button "Edit Campaign" at bounding box center [1352, 61] width 99 height 25
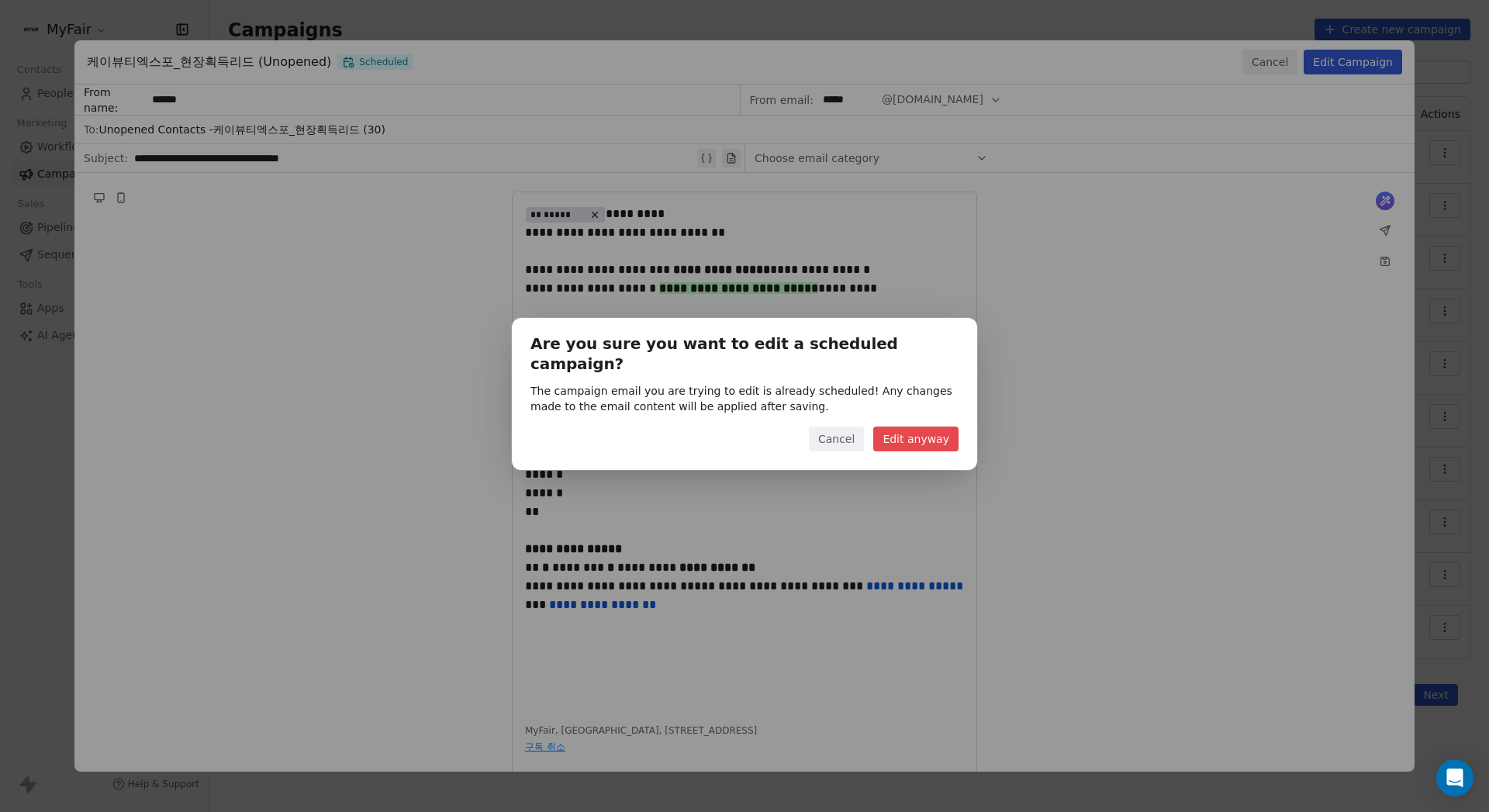
click at [837, 427] on button "Cancel" at bounding box center [836, 439] width 55 height 25
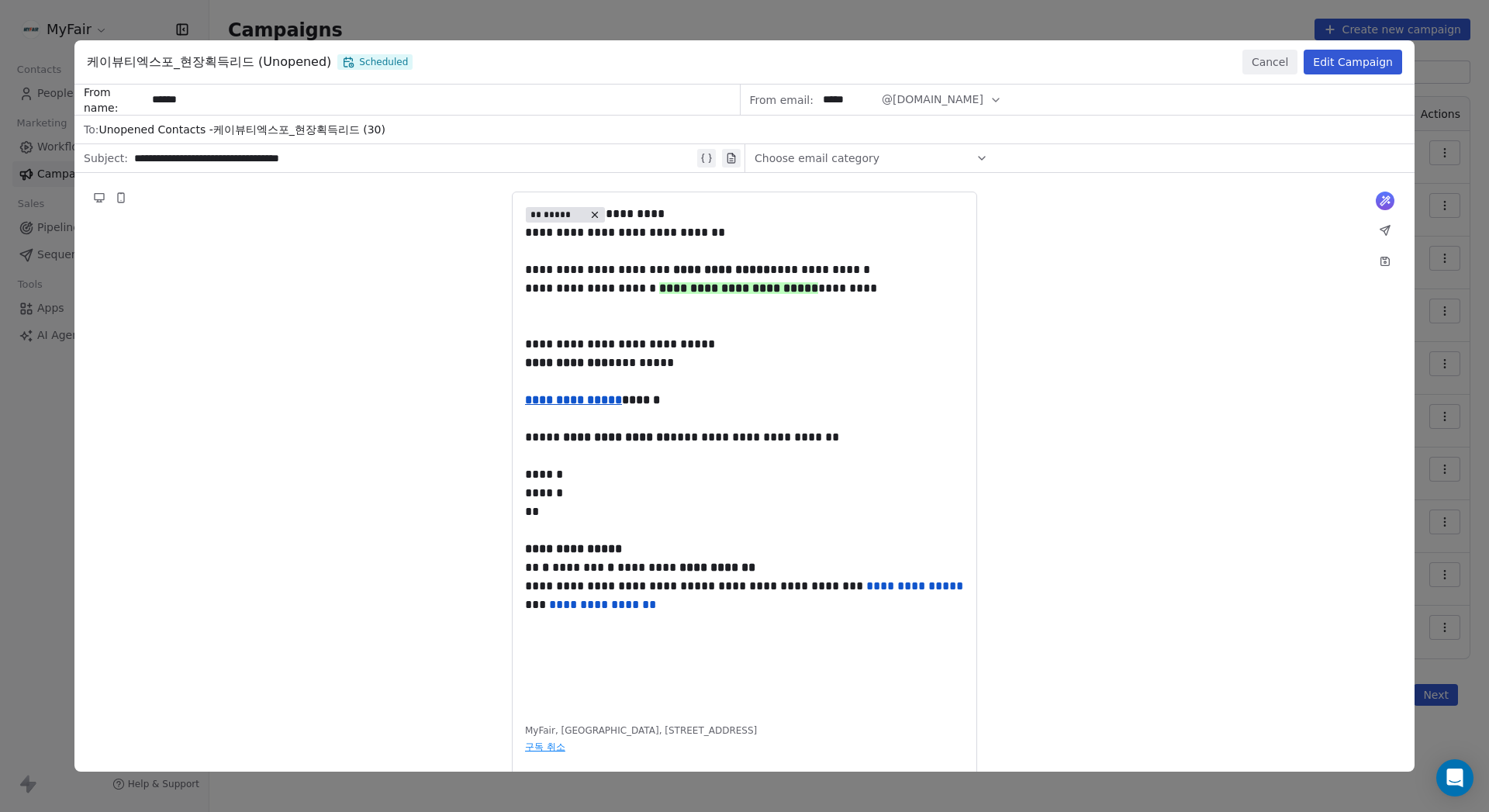
click at [837, 57] on button "Cancel" at bounding box center [1270, 61] width 55 height 25
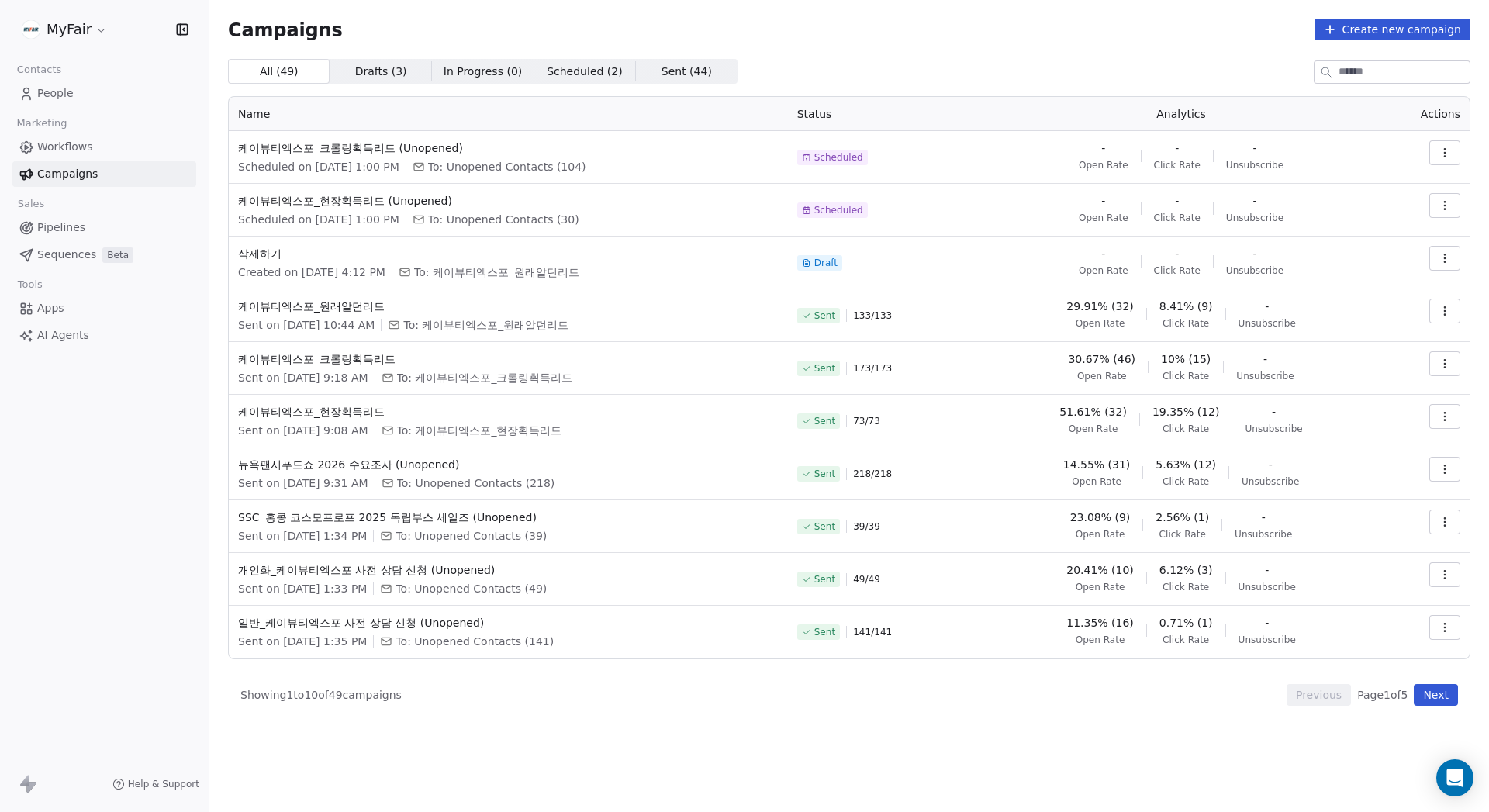
click at [837, 307] on div "Campaigns Create new campaign All ( 49 ) All ( 49 ) Drafts ( 3 ) Drafts ( 3 ) I…" at bounding box center [849, 361] width 1280 height 724
click at [837, 308] on button "button" at bounding box center [1444, 310] width 31 height 25
click at [837, 396] on span "Resend to Unopened" at bounding box center [1386, 395] width 129 height 19
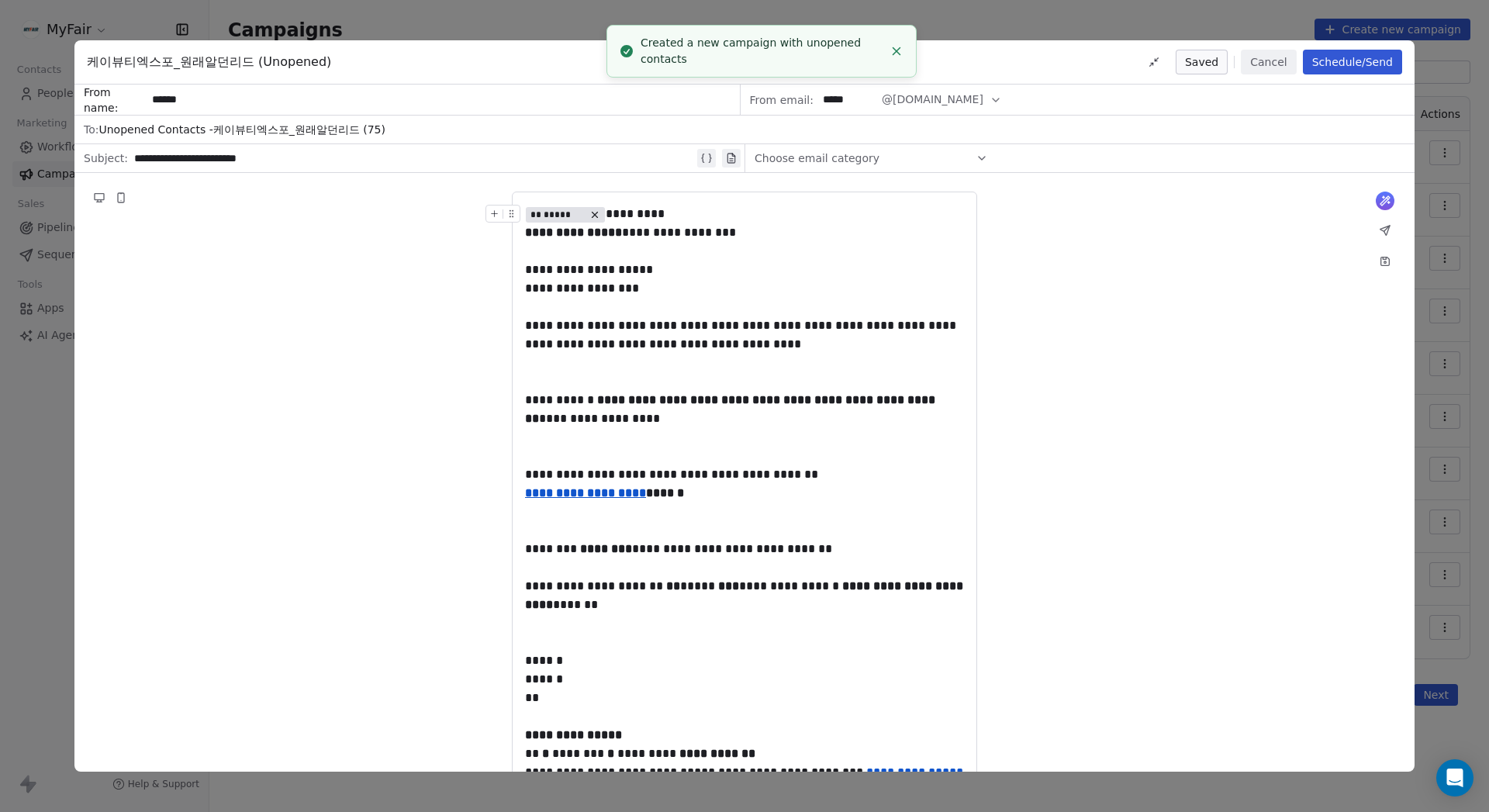
click at [837, 63] on button "Schedule/Send" at bounding box center [1352, 61] width 99 height 25
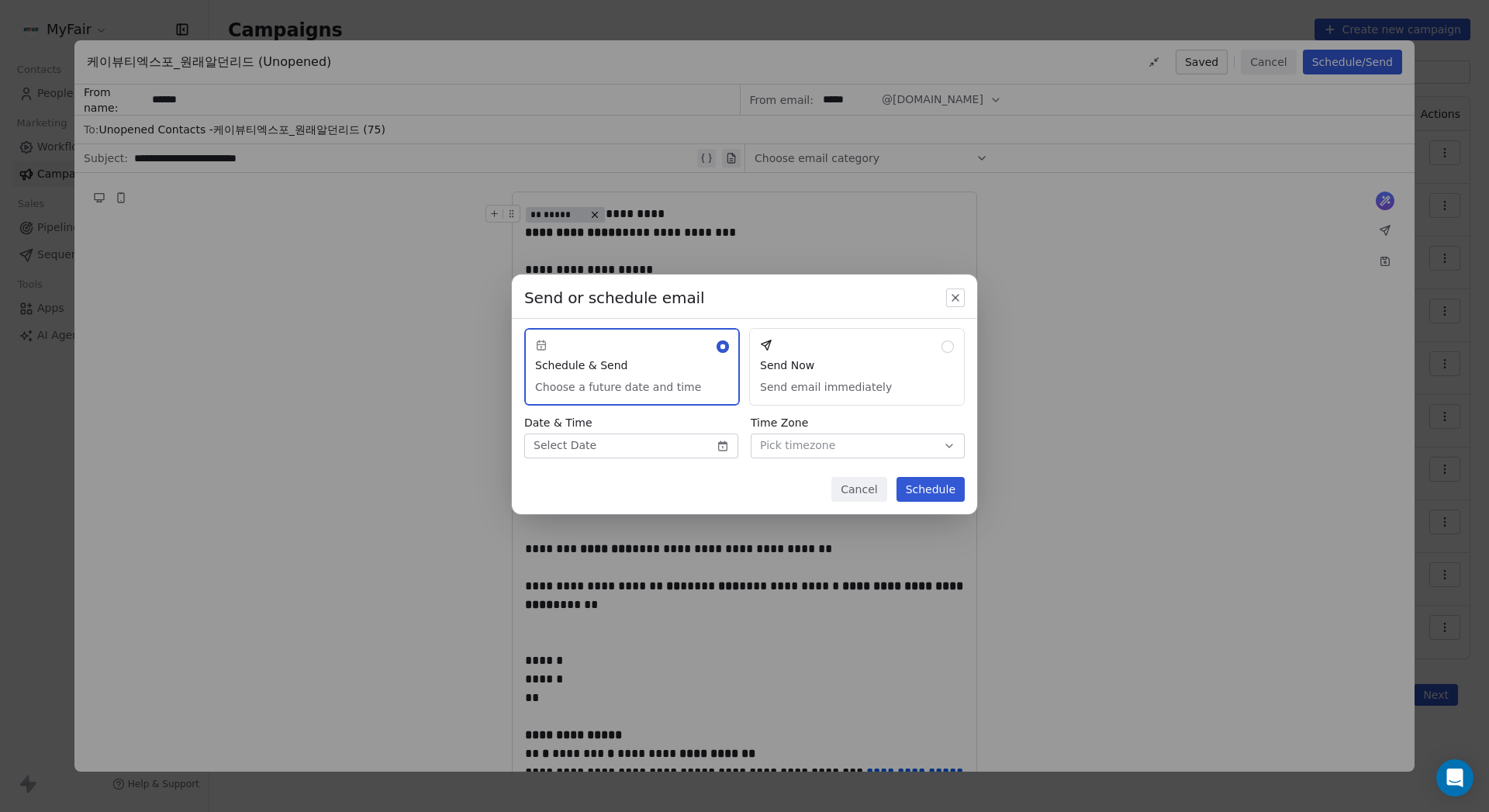
click at [642, 454] on body "MyFair Contacts People Marketing Workflows Campaigns Sales Pipelines Sequences …" at bounding box center [744, 406] width 1489 height 812
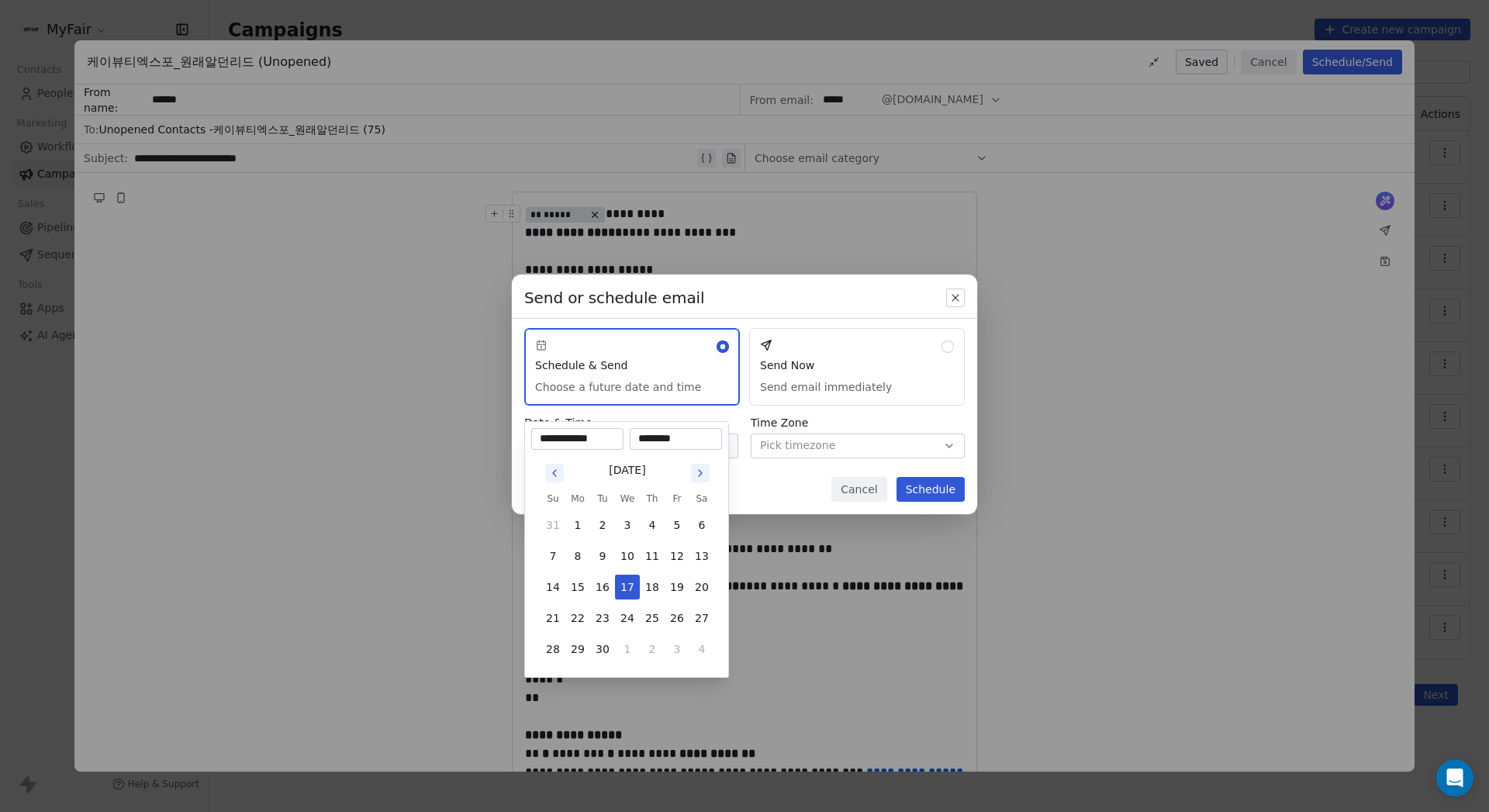
click at [566, 441] on input "**********" at bounding box center [577, 439] width 86 height 16
click at [643, 441] on input "********" at bounding box center [676, 439] width 86 height 16
click at [656, 433] on input "********" at bounding box center [676, 439] width 86 height 16
type input "********"
click at [754, 479] on div "Send or schedule email Schedule & Send Choose a future date and time Send Now S…" at bounding box center [744, 406] width 1489 height 313
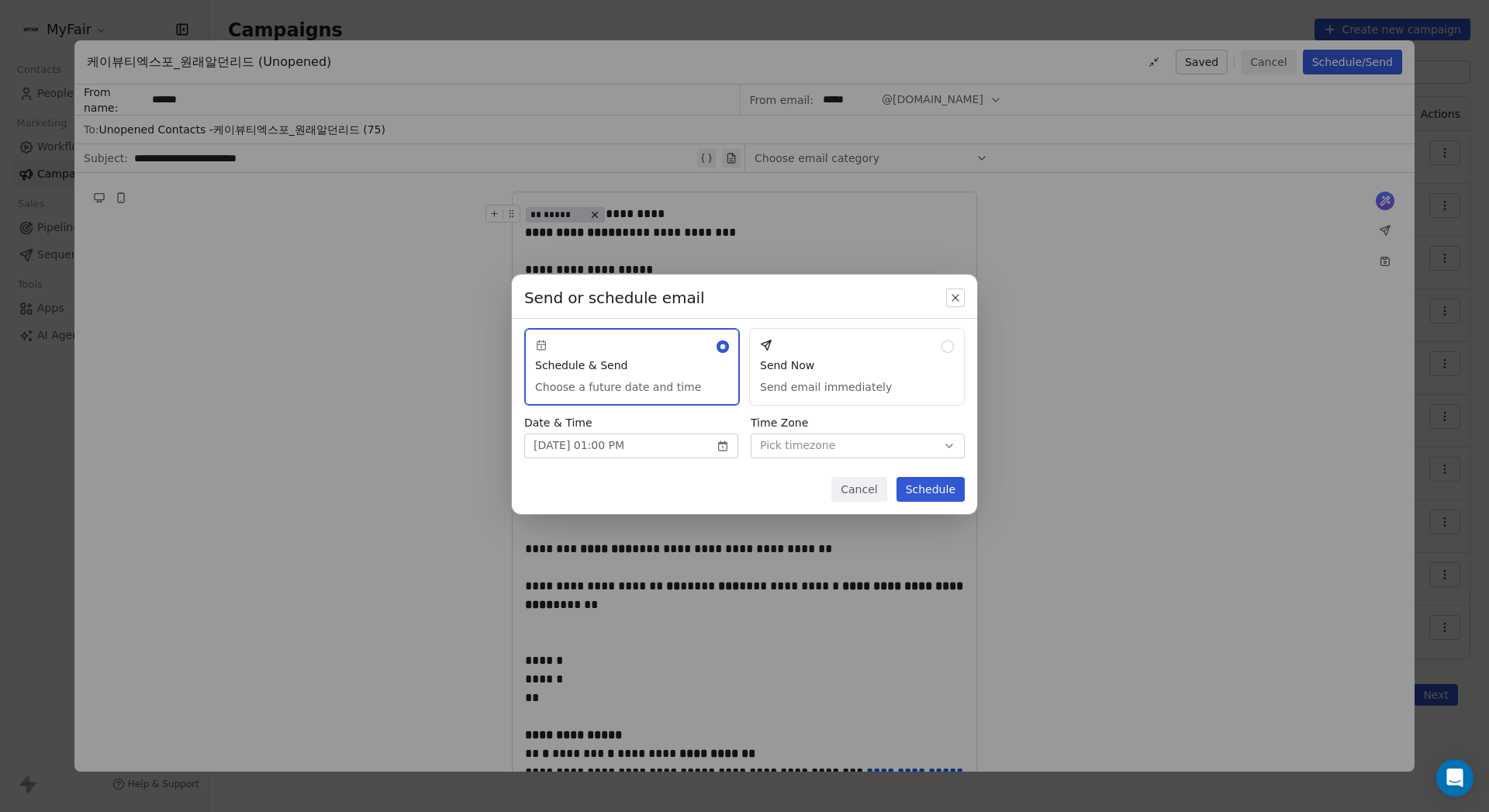
click at [837, 452] on button "Pick timezone" at bounding box center [858, 445] width 214 height 25
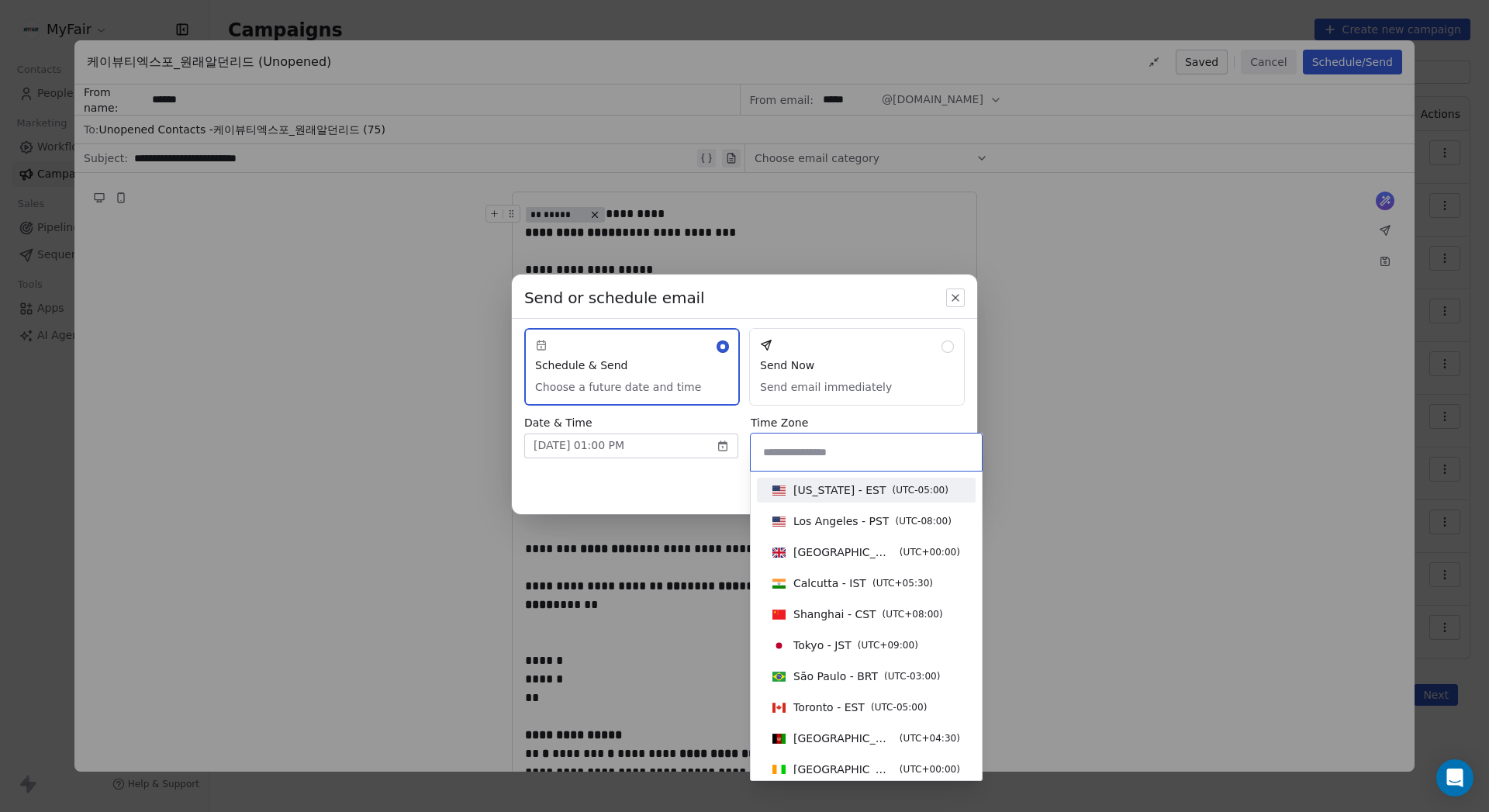
click at [837, 453] on input at bounding box center [866, 452] width 213 height 17
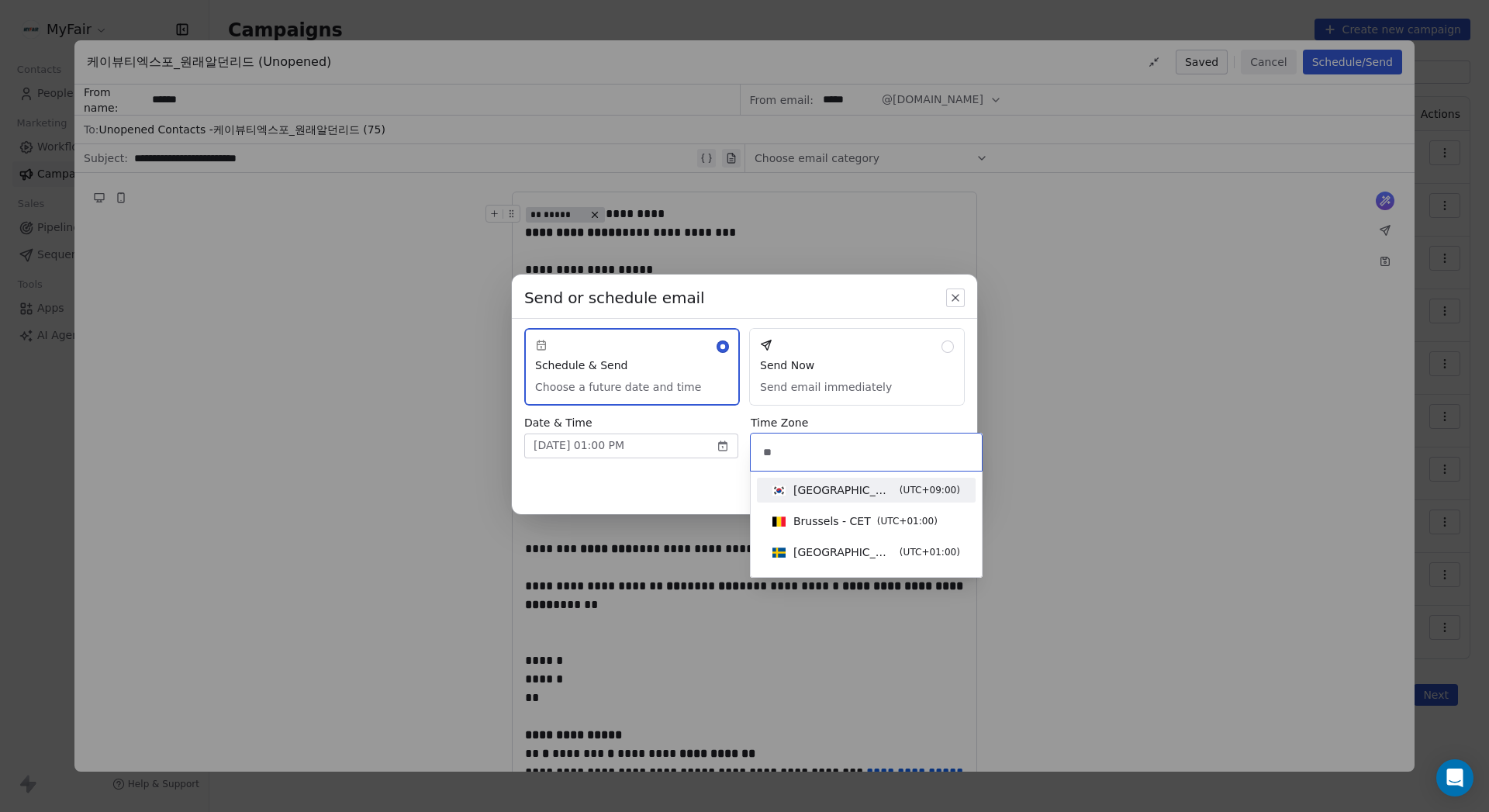
type input "**"
click at [837, 493] on span "Seoul - KST" at bounding box center [844, 490] width 100 height 16
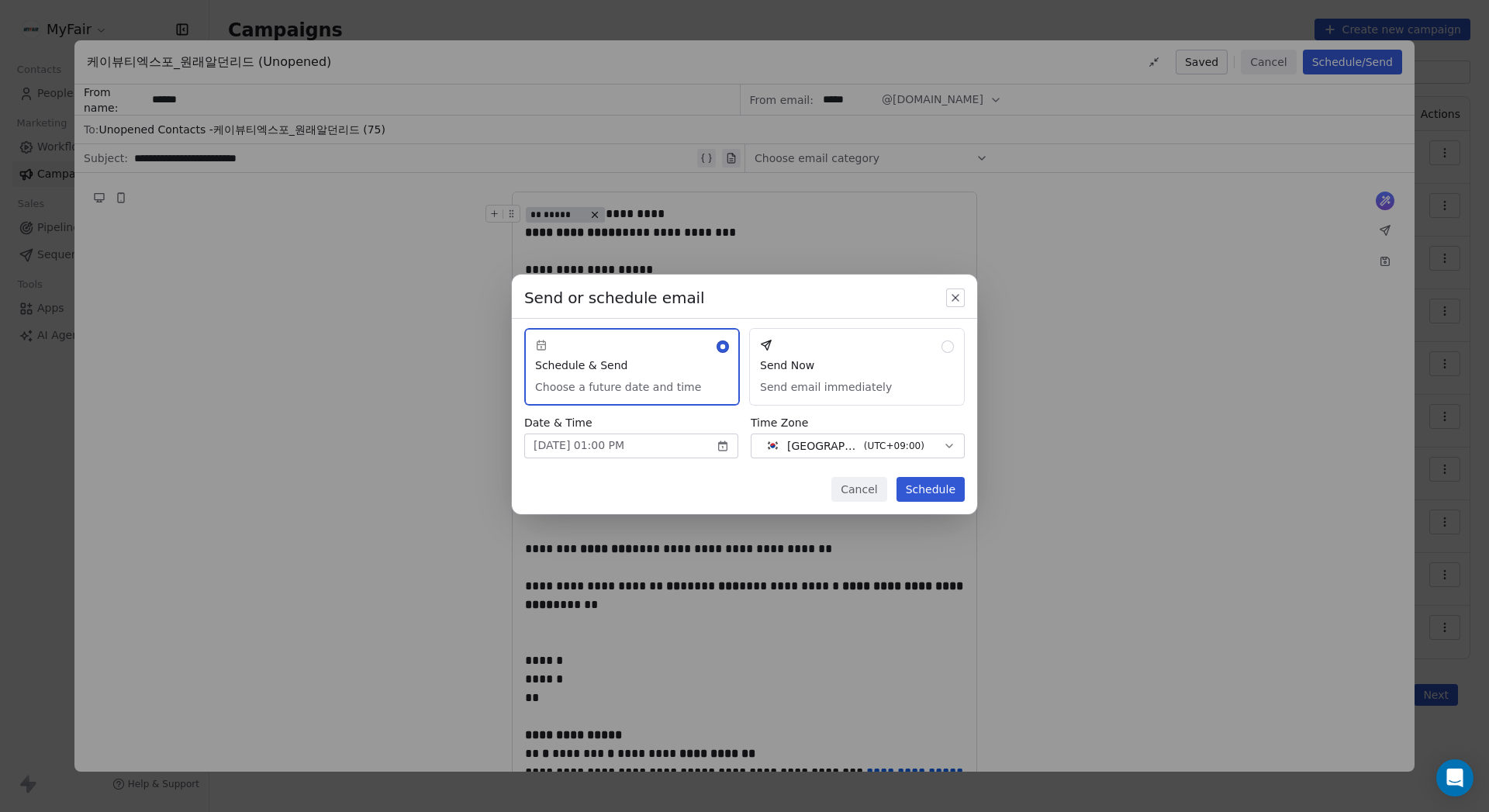
click at [750, 498] on div "Cancel Schedule" at bounding box center [744, 495] width 466 height 37
click at [837, 491] on button "Schedule" at bounding box center [929, 489] width 68 height 25
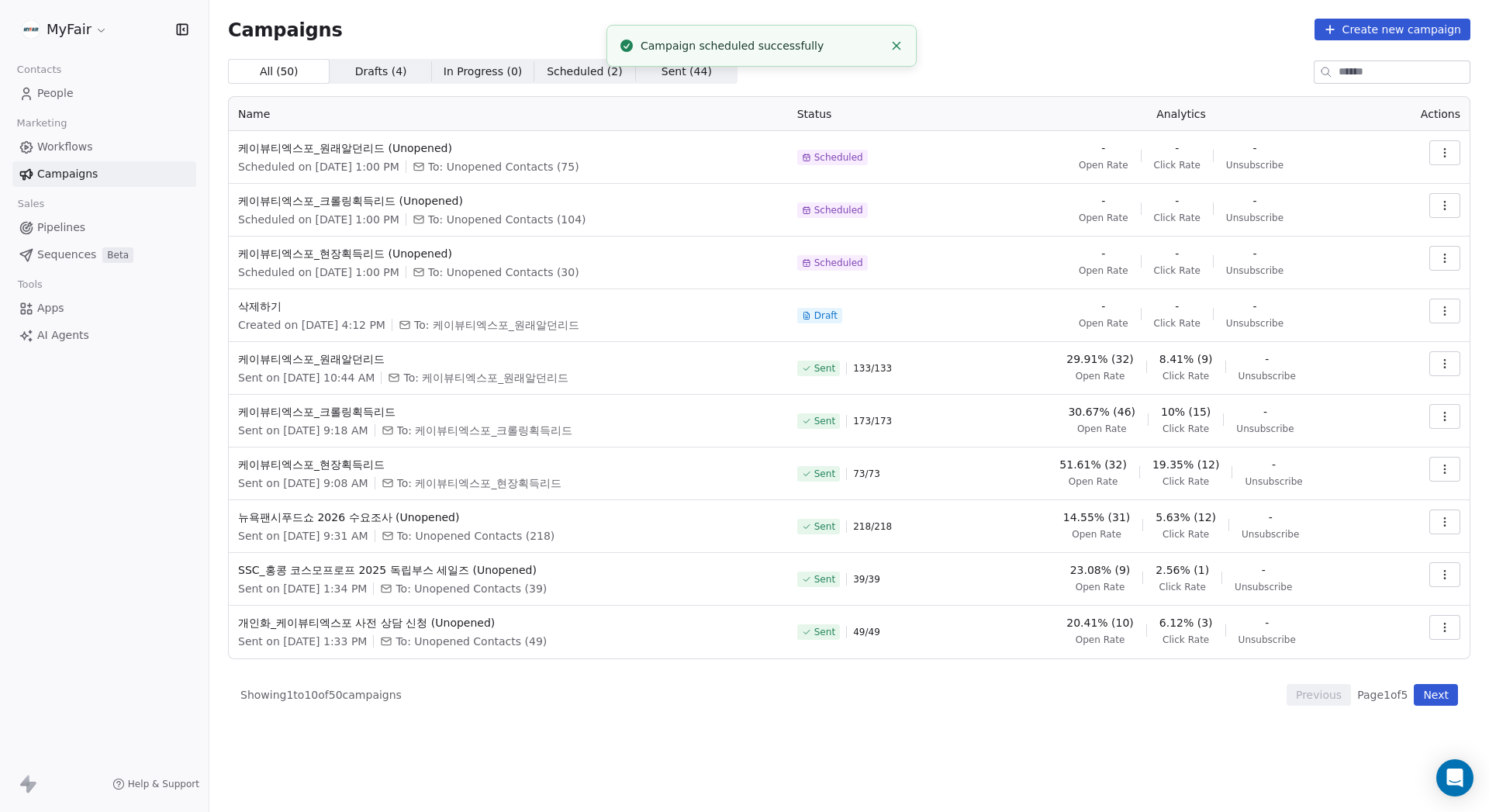
click at [837, 74] on div "All ( 50 ) All ( 50 ) Drafts ( 4 ) Drafts ( 4 ) In Progress ( 0 ) In Progress (…" at bounding box center [849, 71] width 1243 height 25
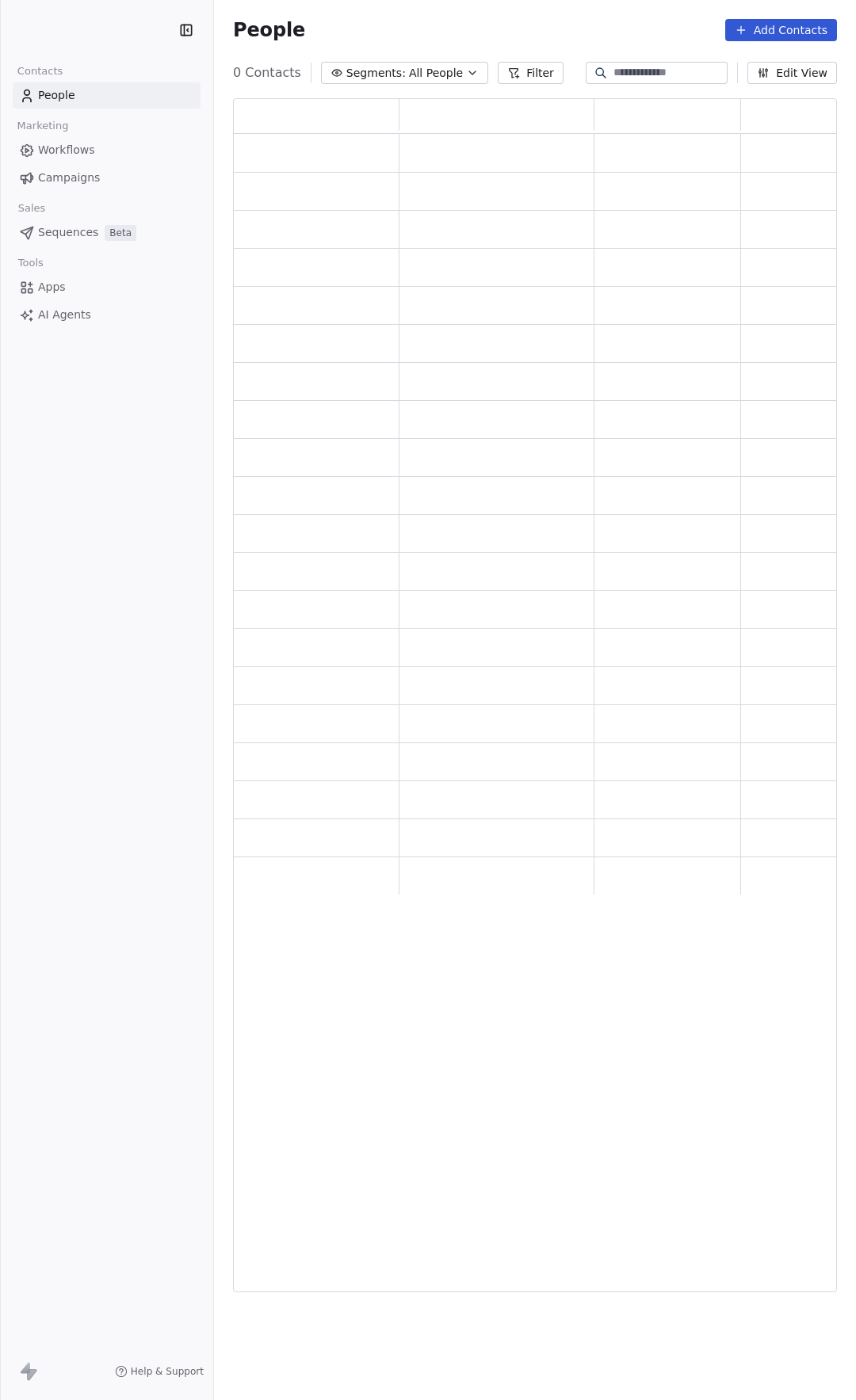
scroll to position [1182, 592]
click at [68, 175] on span "Campaigns" at bounding box center [68, 179] width 62 height 17
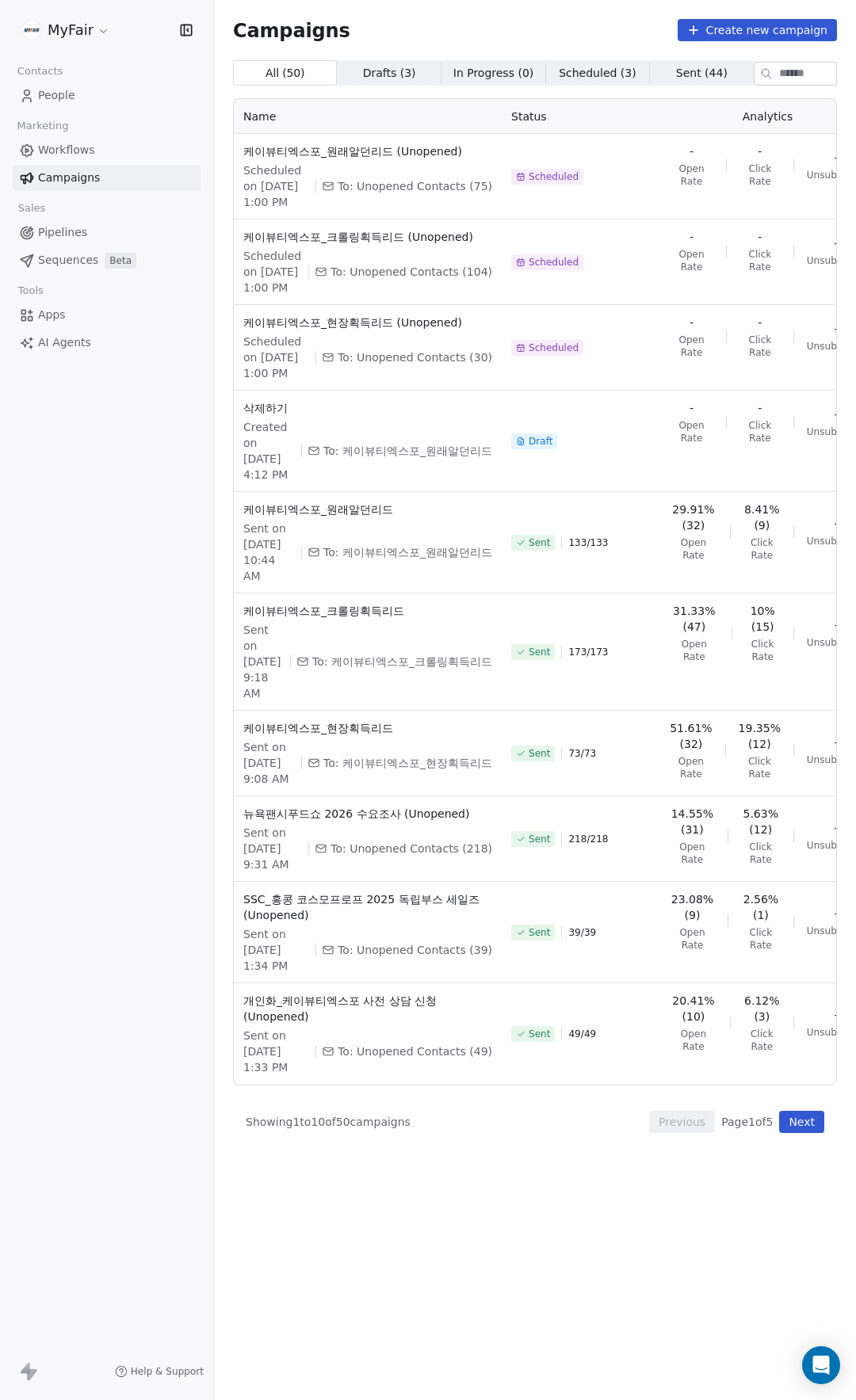
click at [106, 147] on link "Workflows" at bounding box center [106, 150] width 188 height 27
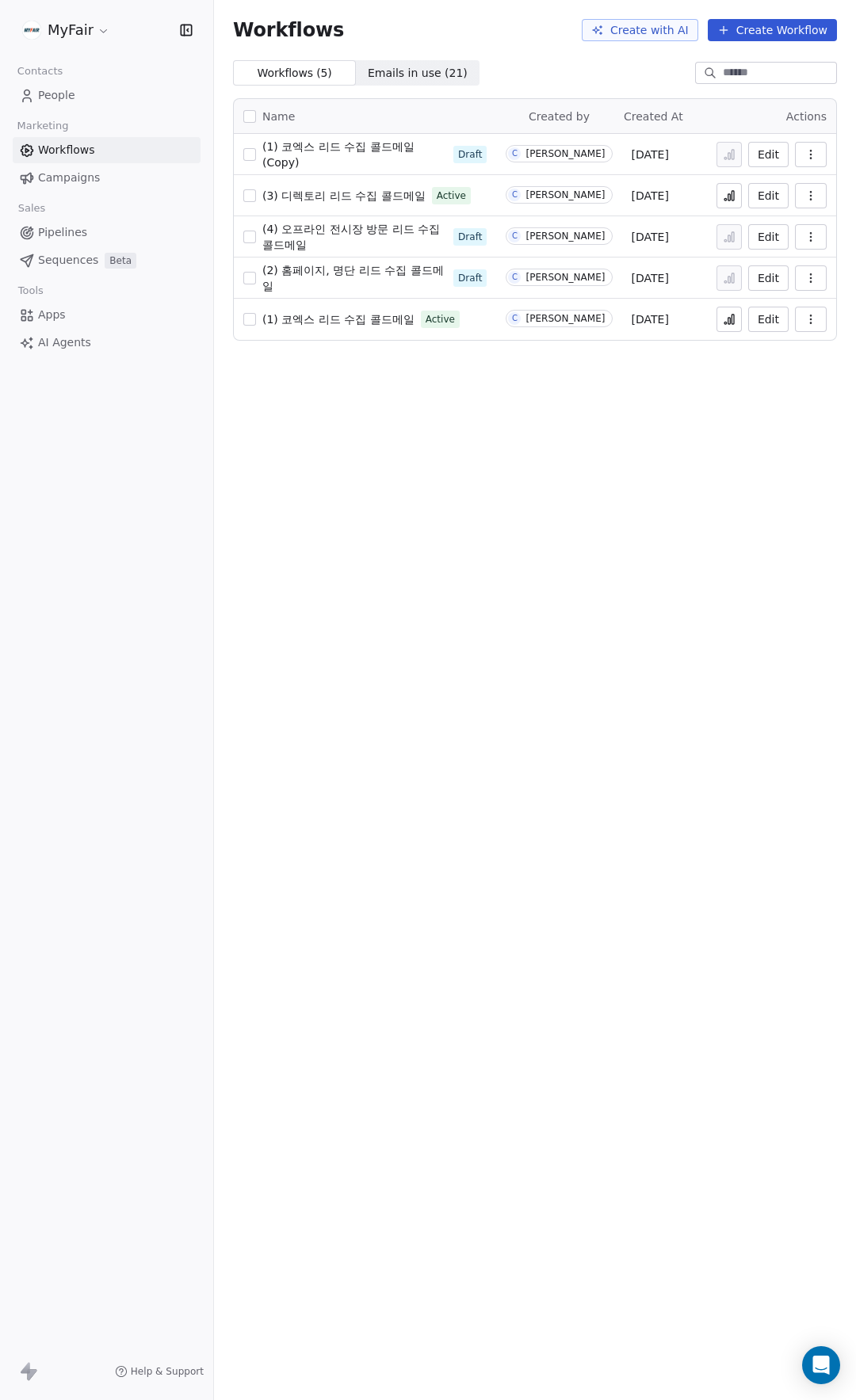
click at [356, 190] on span "(3) 디렉토리 리드 수집 콜드메일" at bounding box center [344, 195] width 163 height 12
click at [361, 200] on span "(3) 디렉토리 리드 수집 콜드메일" at bounding box center [344, 195] width 163 height 12
